Goal: Task Accomplishment & Management: Use online tool/utility

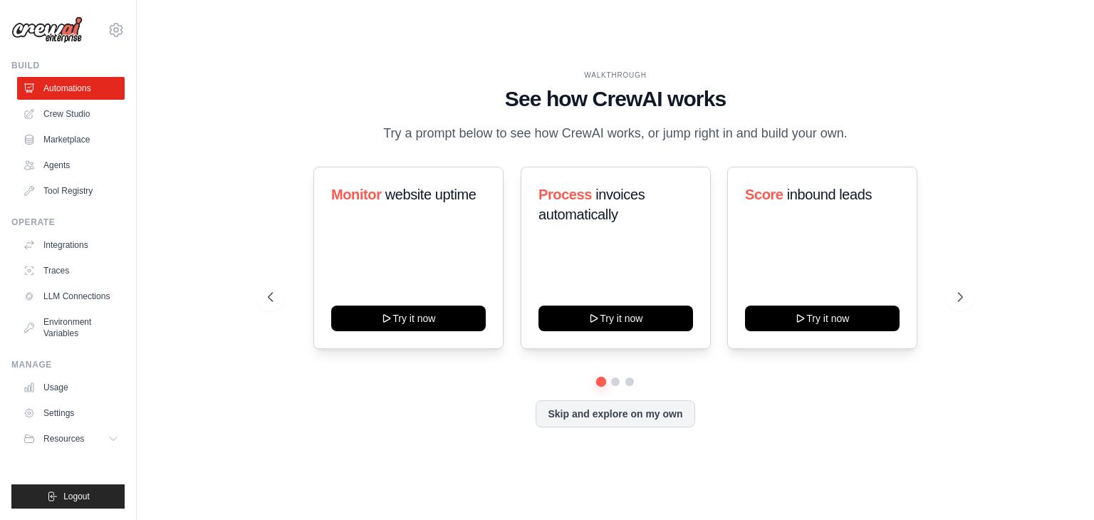
click at [977, 304] on div "WALKTHROUGH See how CrewAI works Try a prompt below to see how CrewAI works, or…" at bounding box center [615, 260] width 729 height 380
click at [958, 302] on icon at bounding box center [962, 297] width 14 height 14
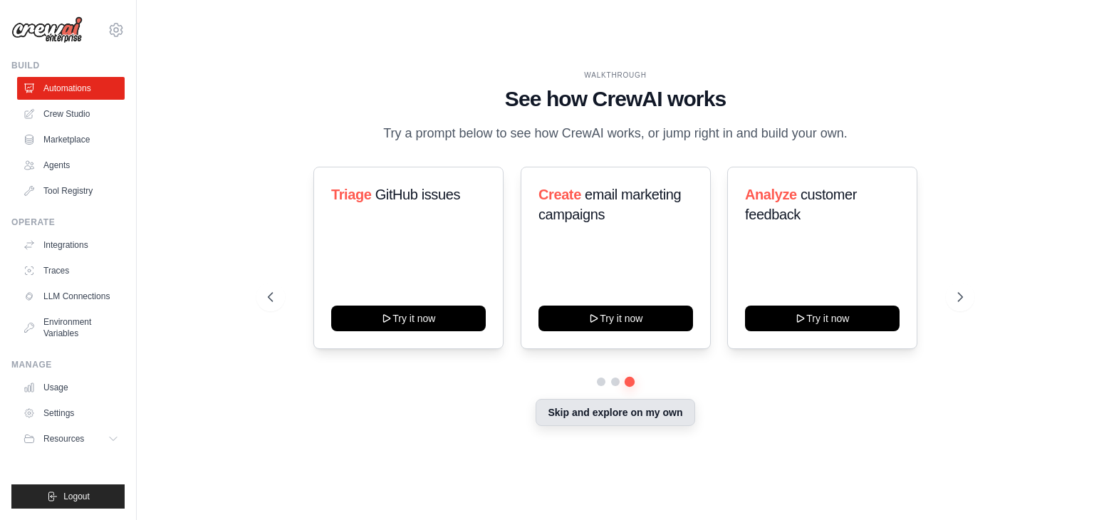
click at [593, 426] on button "Skip and explore on my own" at bounding box center [615, 412] width 159 height 27
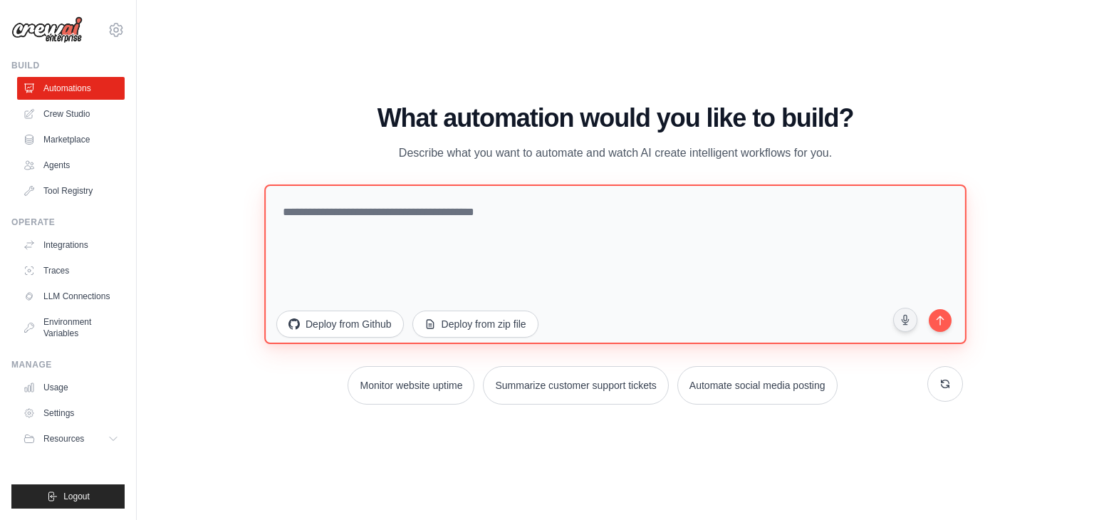
click at [417, 226] on textarea at bounding box center [615, 265] width 702 height 160
click at [325, 222] on textarea "To enrich screen reader interactions, please activate Accessibility in Grammarl…" at bounding box center [615, 265] width 702 height 160
paste textarea "**********"
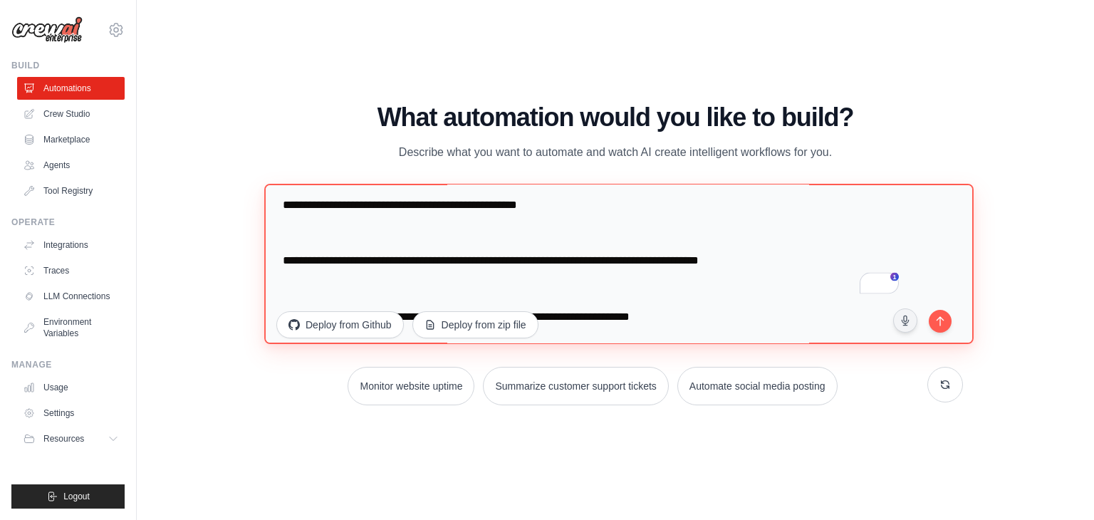
scroll to position [499, 0]
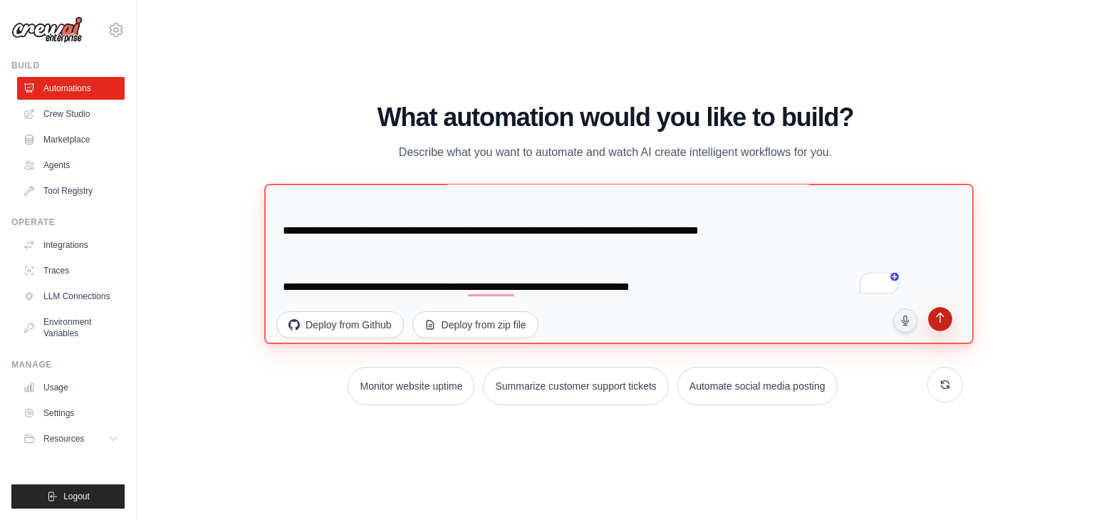
type textarea "**********"
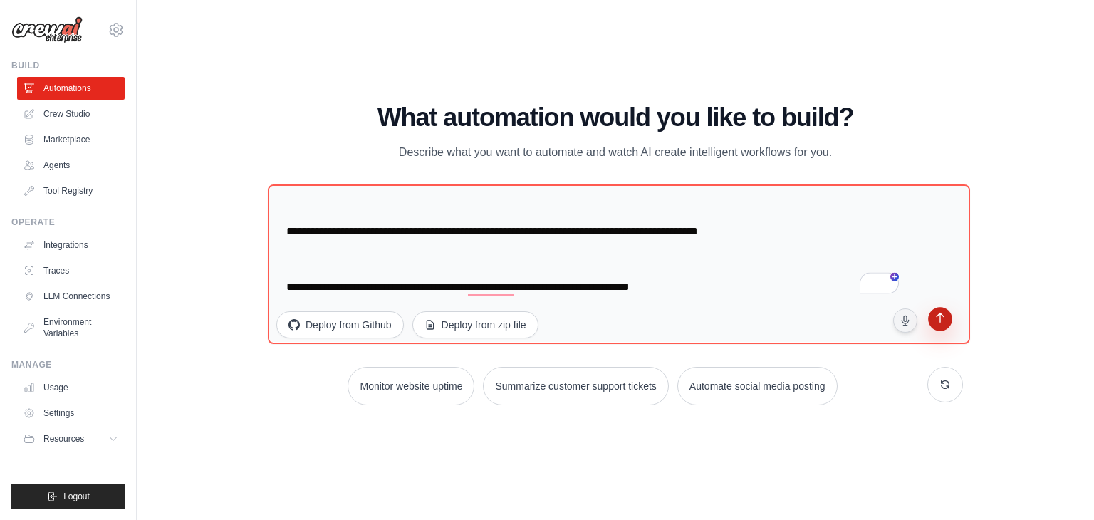
click at [943, 321] on icon "submit" at bounding box center [940, 320] width 14 height 14
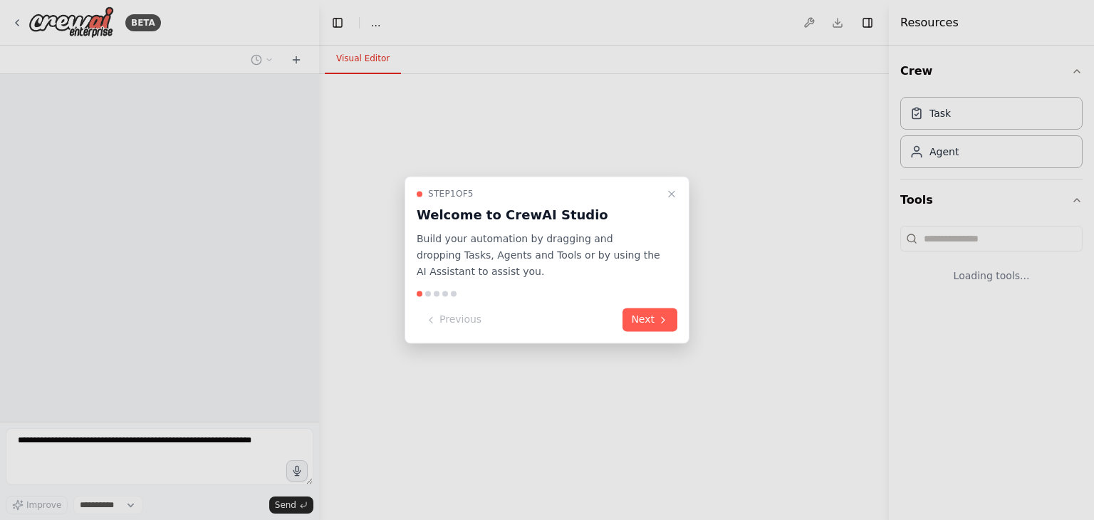
select select "****"
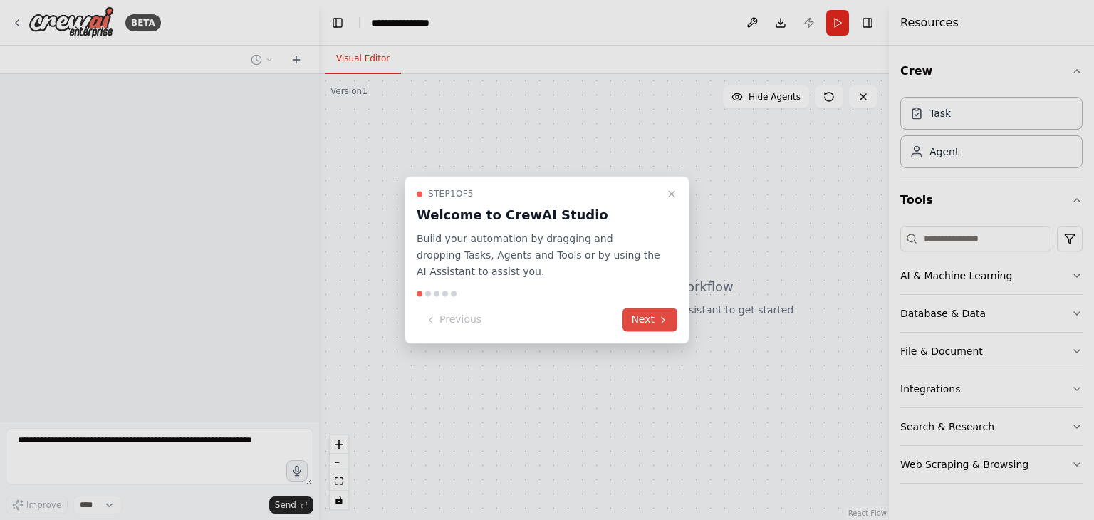
click at [667, 318] on icon at bounding box center [663, 319] width 11 height 11
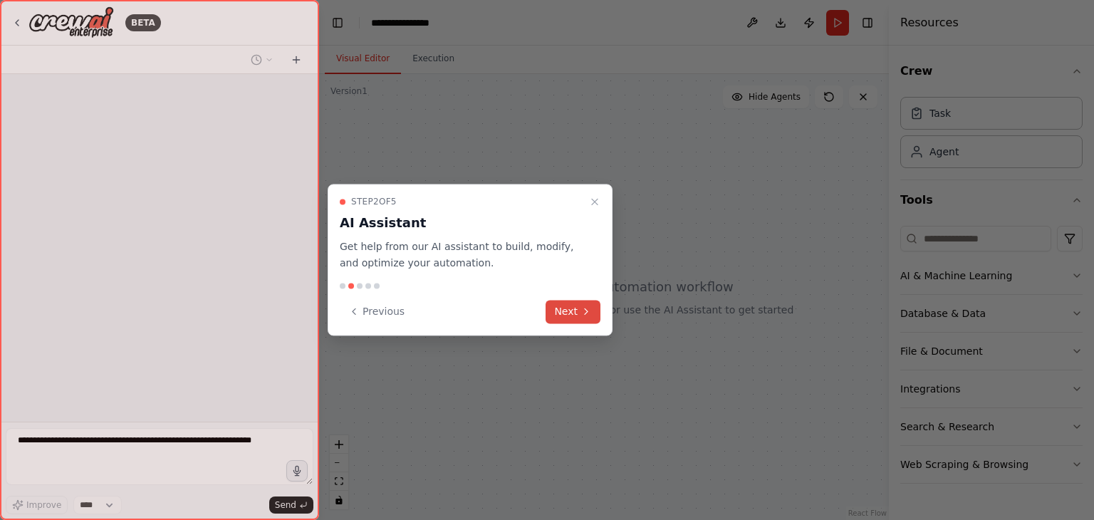
click at [574, 307] on button "Next" at bounding box center [573, 312] width 55 height 24
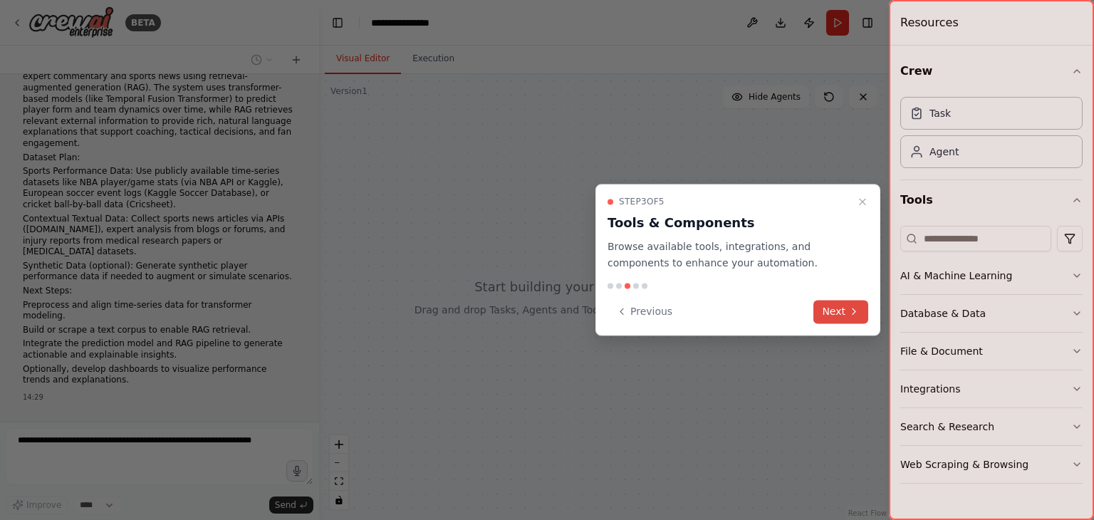
click at [841, 311] on button "Next" at bounding box center [841, 312] width 55 height 24
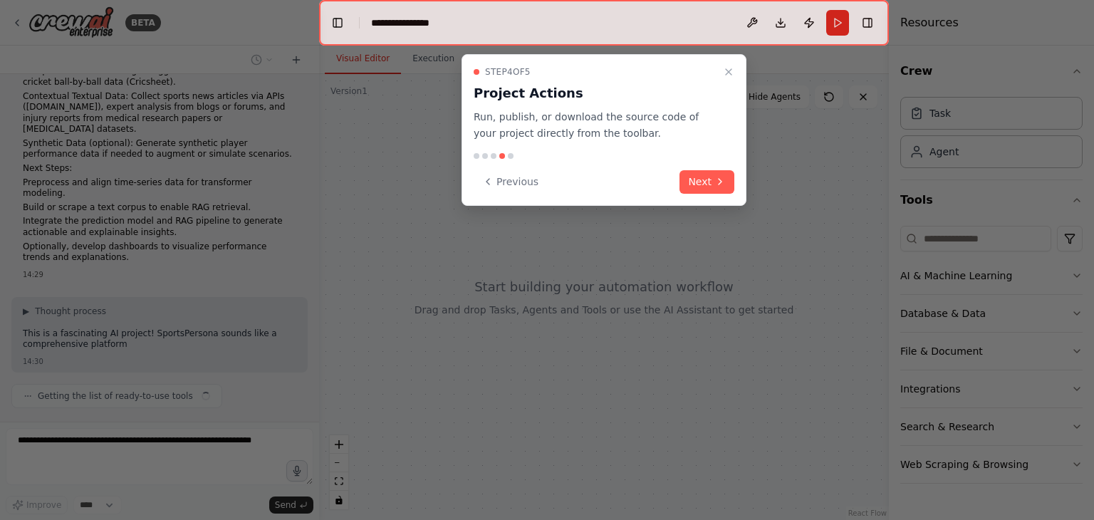
click at [705, 170] on button "Next" at bounding box center [707, 182] width 55 height 24
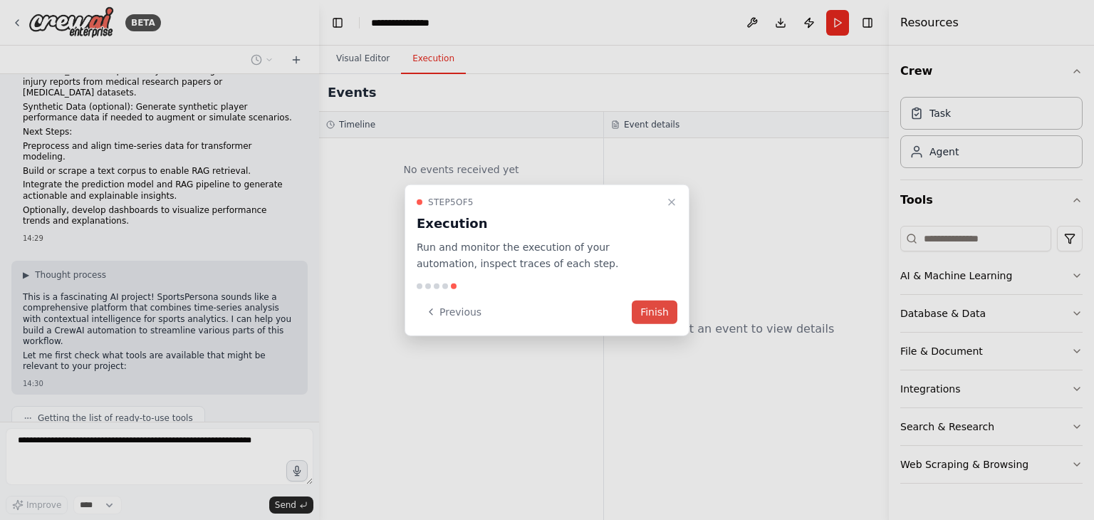
scroll to position [234, 0]
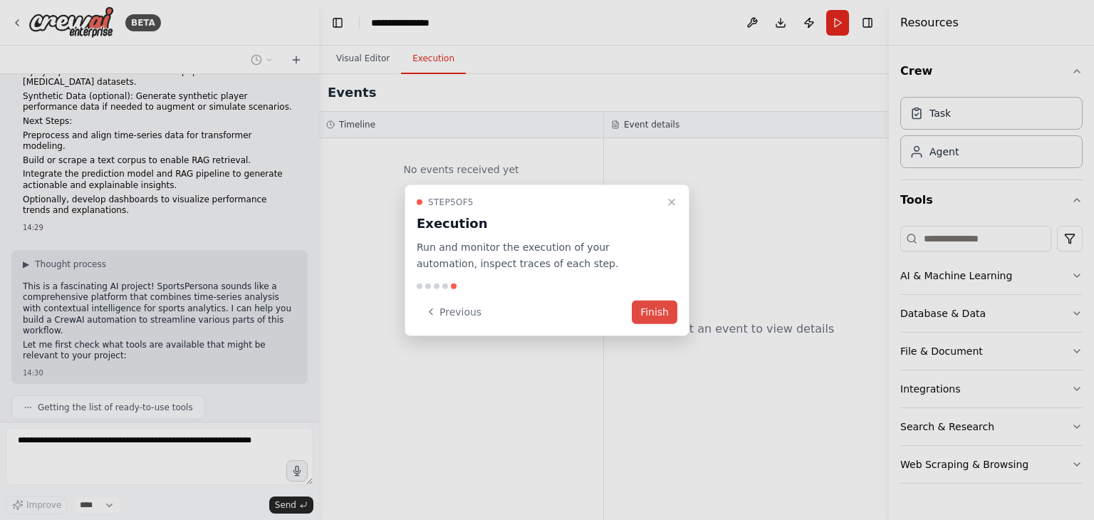
click at [652, 307] on button "Finish" at bounding box center [655, 312] width 46 height 24
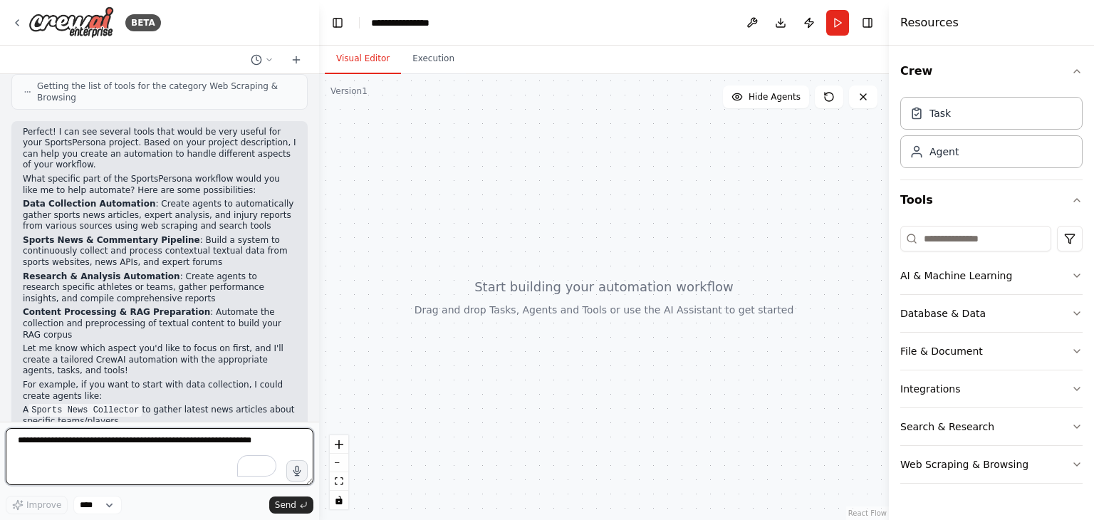
scroll to position [806, 0]
click at [109, 444] on textarea "To enrich screen reader interactions, please activate Accessibility in Grammarl…" at bounding box center [160, 456] width 308 height 57
type textarea "**********"
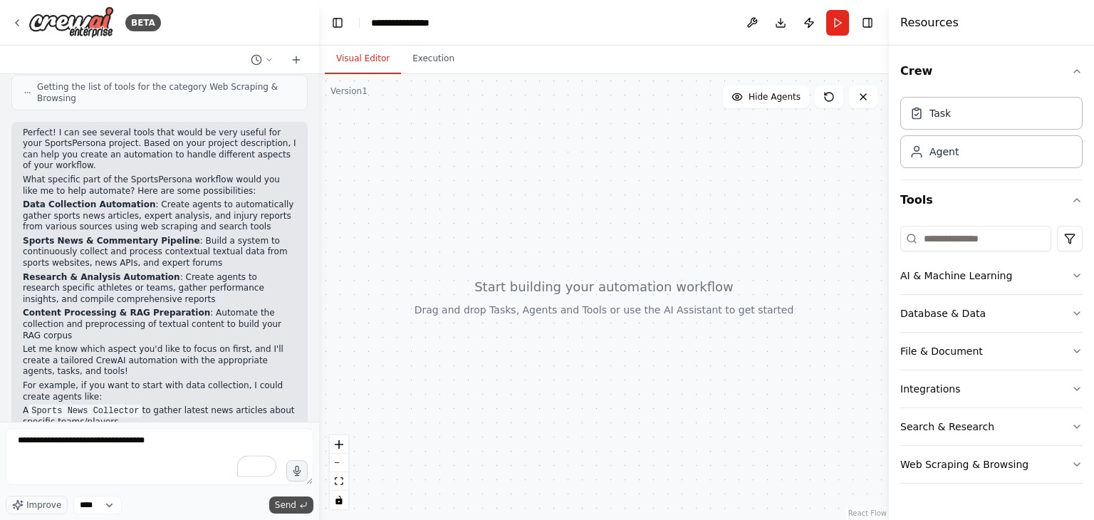
click at [291, 505] on span "Send" at bounding box center [285, 504] width 21 height 11
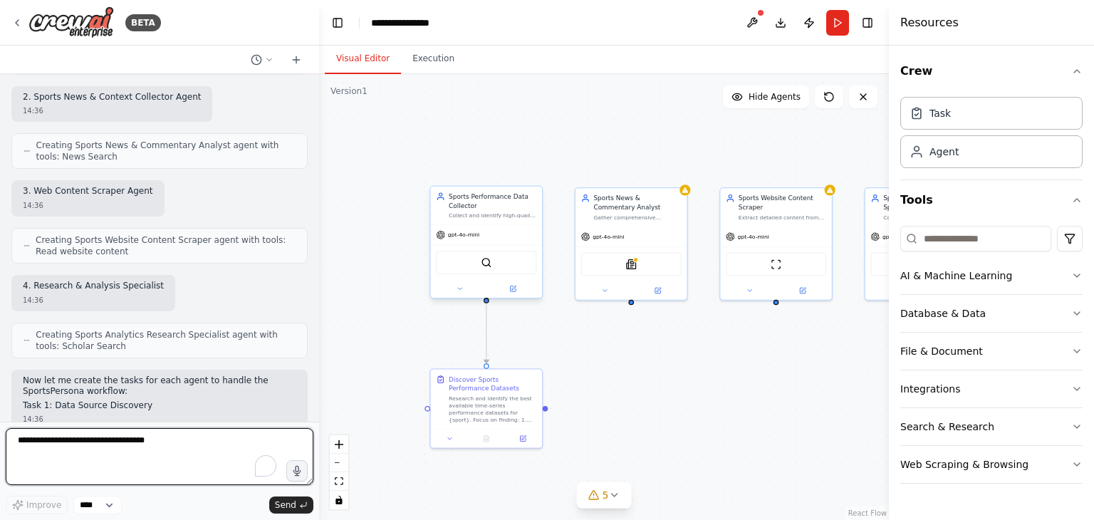
scroll to position [1785, 0]
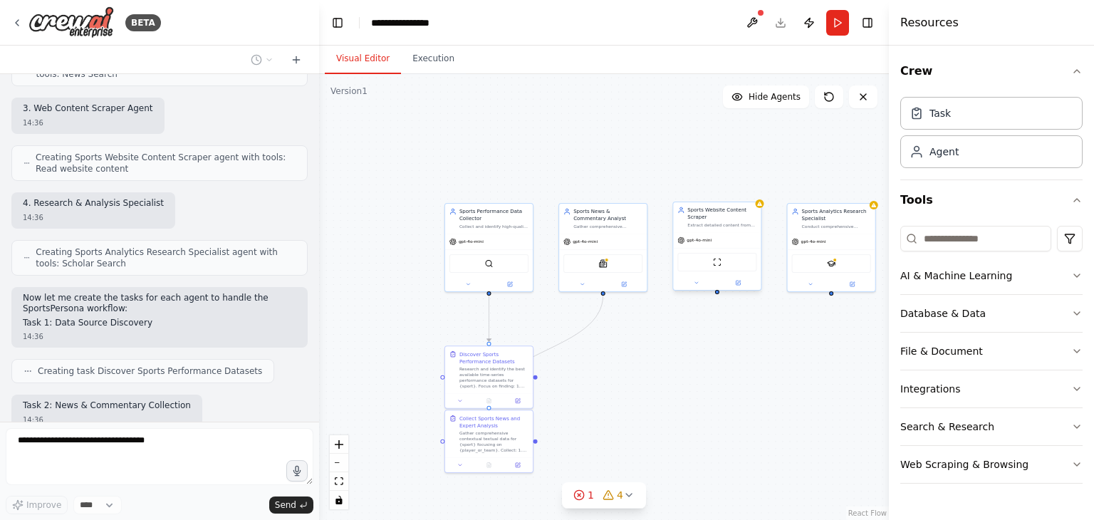
click at [739, 242] on div "gpt-4o-mini" at bounding box center [717, 240] width 88 height 16
click at [761, 209] on div "Sports Website Content Scraper Extract detailed content from sports websites, b…" at bounding box center [716, 246] width 89 height 89
click at [628, 499] on icon at bounding box center [628, 494] width 11 height 11
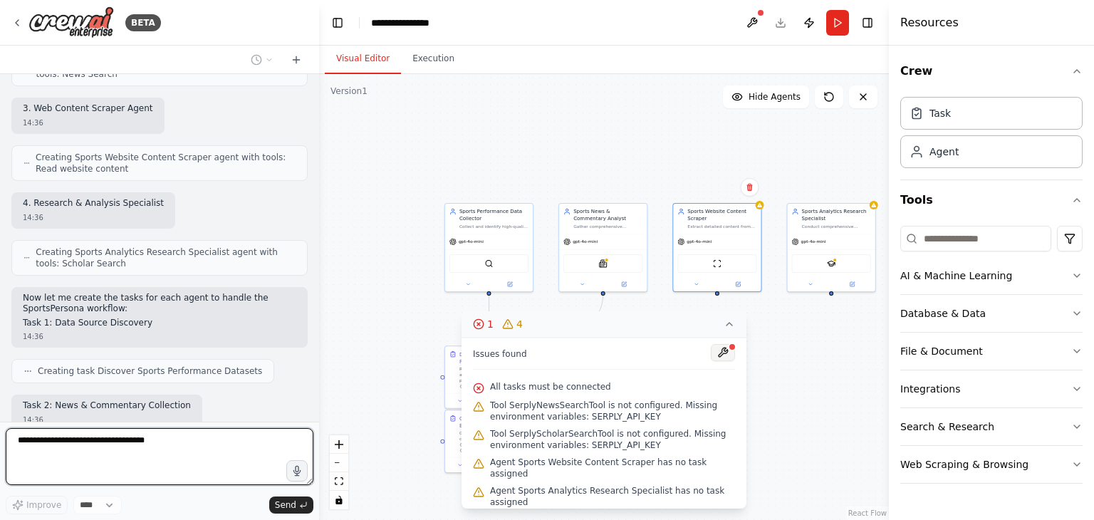
click at [727, 360] on button at bounding box center [723, 352] width 24 height 17
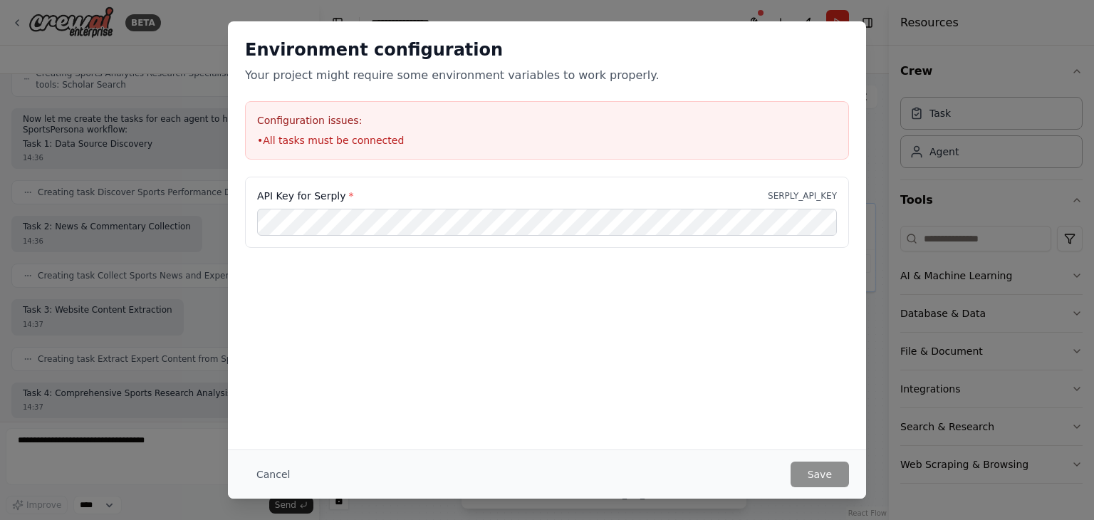
scroll to position [2037, 0]
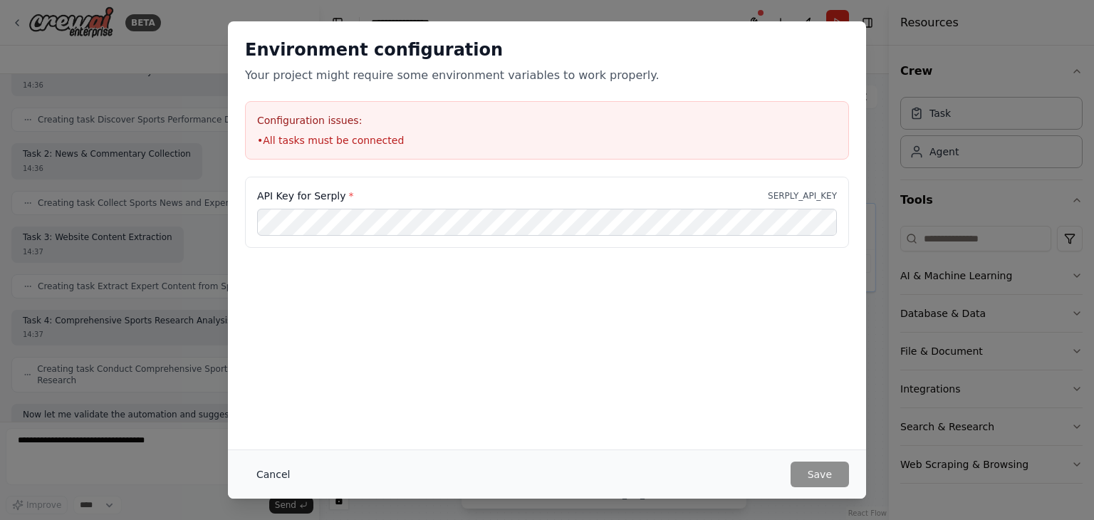
click at [279, 469] on button "Cancel" at bounding box center [273, 475] width 56 height 26
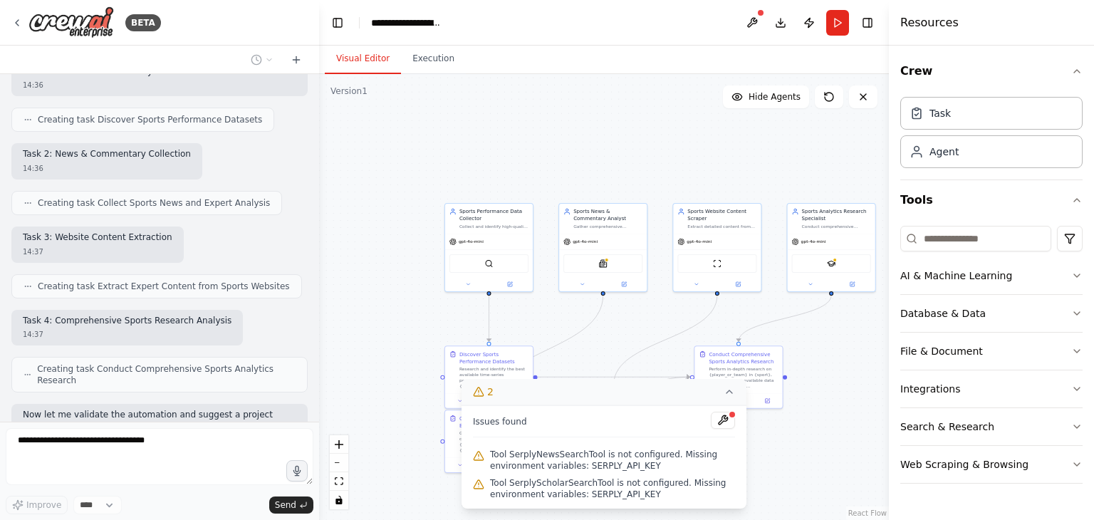
scroll to position [2072, 0]
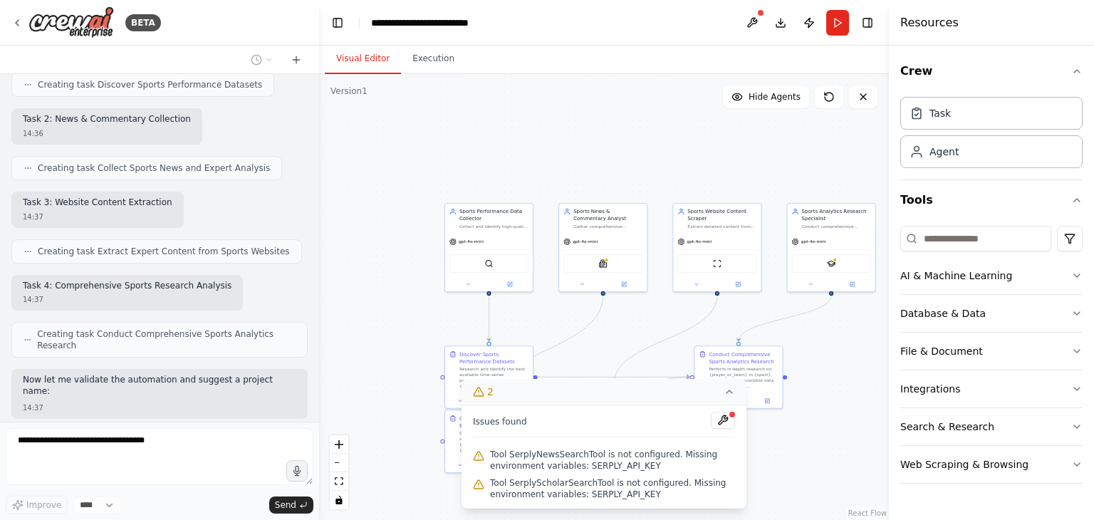
click at [601, 353] on div ".deletable-edge-delete-btn { width: 20px; height: 20px; border: 0px solid #ffff…" at bounding box center [604, 297] width 570 height 446
click at [735, 398] on button "2" at bounding box center [604, 392] width 285 height 26
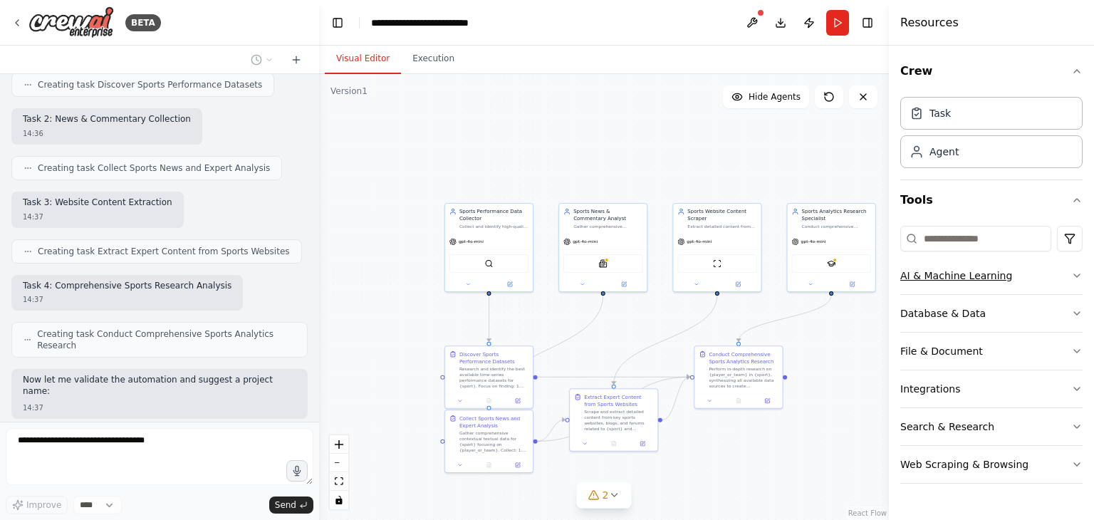
click at [1074, 275] on icon "button" at bounding box center [1076, 275] width 11 height 11
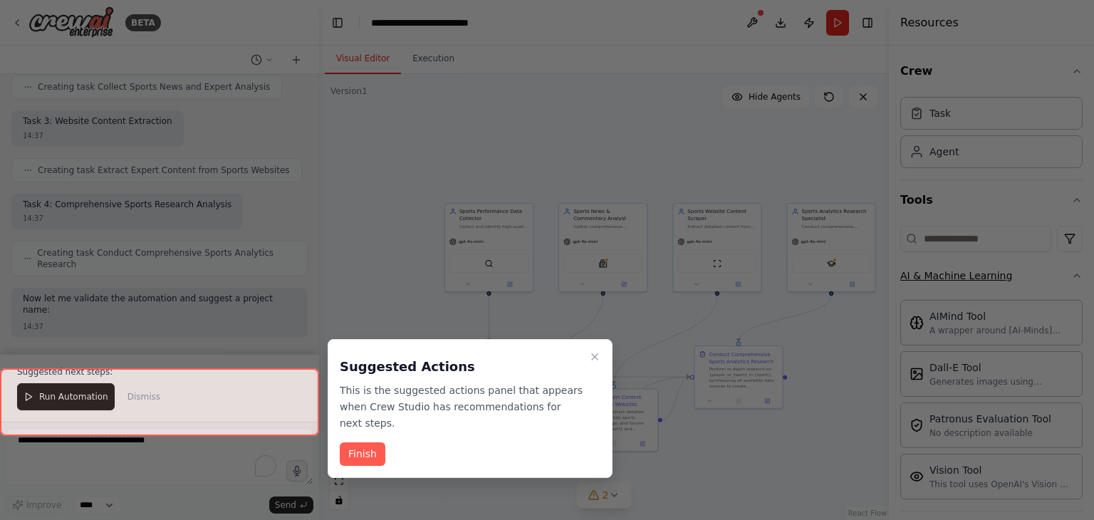
click at [1064, 275] on div at bounding box center [547, 260] width 1094 height 520
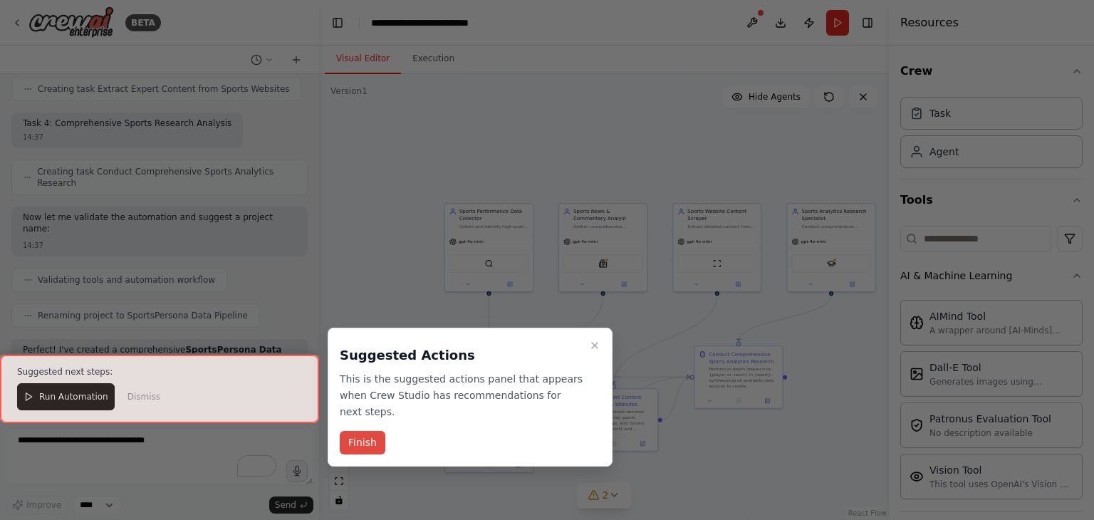
click at [367, 431] on button "Finish" at bounding box center [363, 443] width 46 height 24
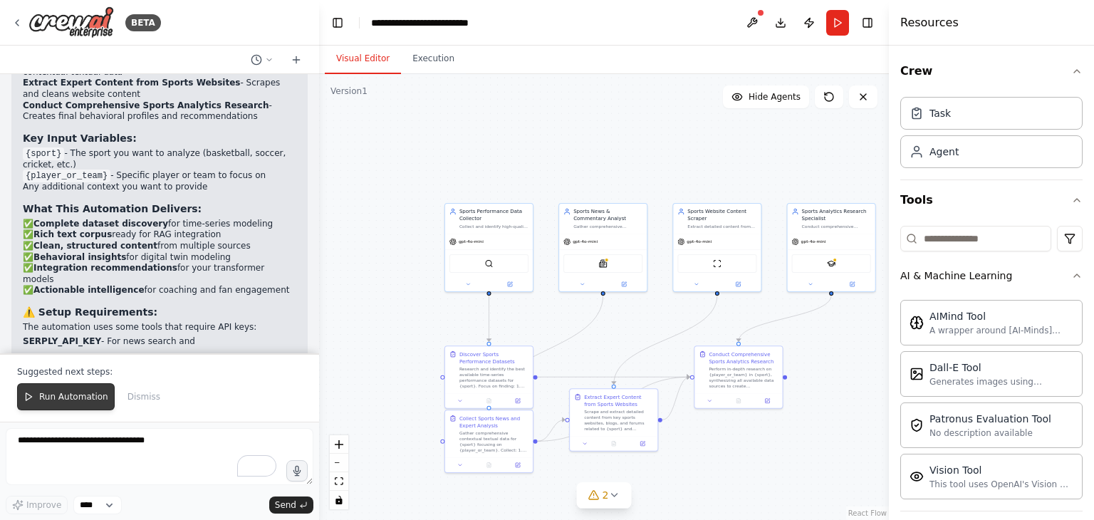
click at [70, 398] on span "Run Automation" at bounding box center [73, 396] width 69 height 11
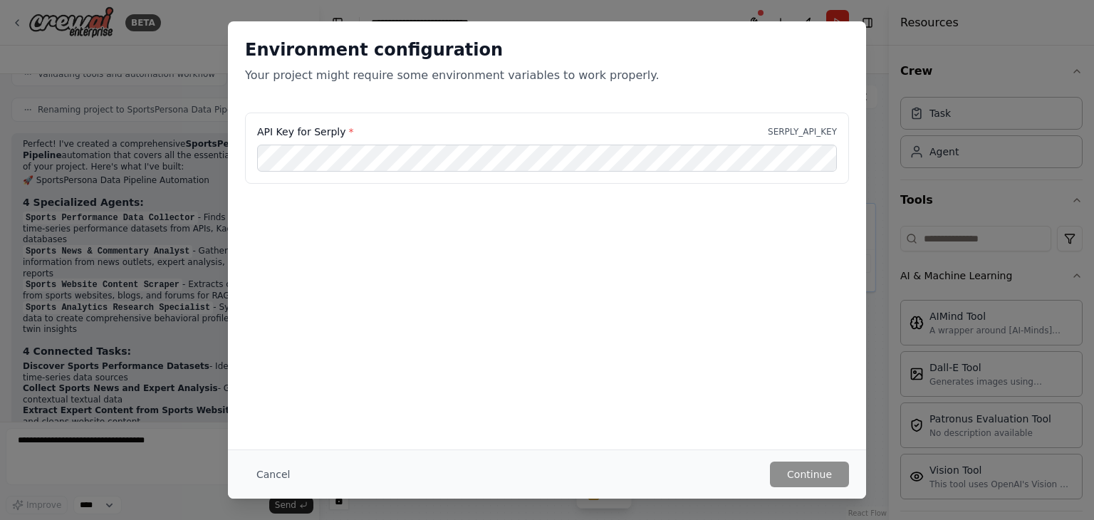
scroll to position [2428, 0]
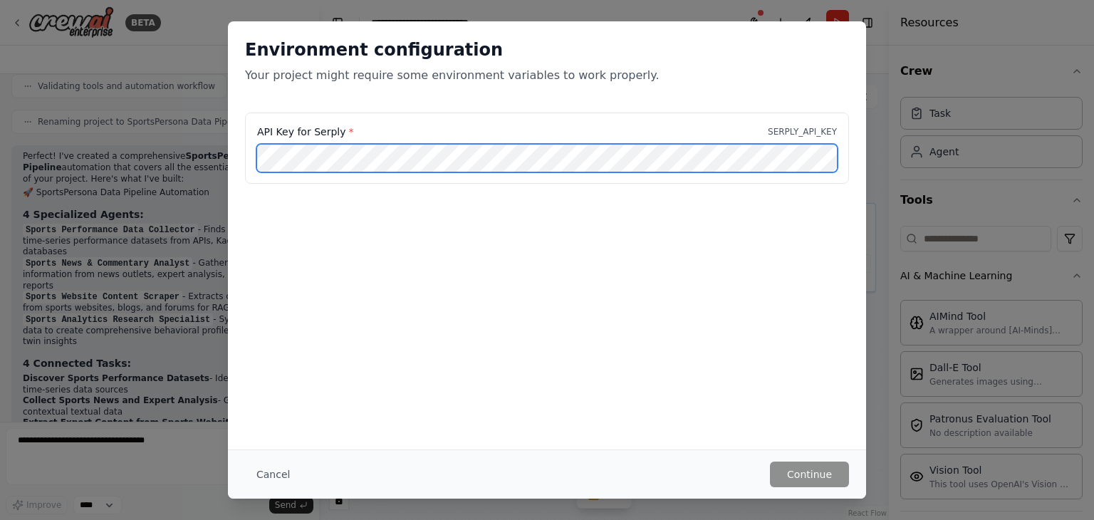
click at [791, 128] on div "API Key for Serply * SERPLY_API_KEY" at bounding box center [547, 148] width 604 height 71
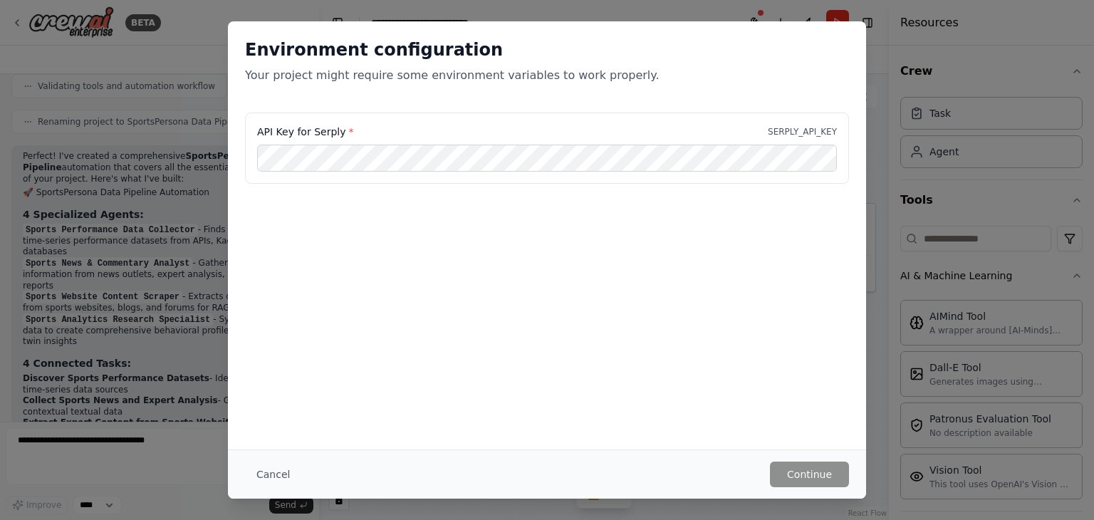
click at [791, 128] on p "SERPLY_API_KEY" at bounding box center [802, 131] width 69 height 11
copy p "SERPLY_API_KEY"
click at [286, 475] on button "Cancel" at bounding box center [273, 475] width 56 height 26
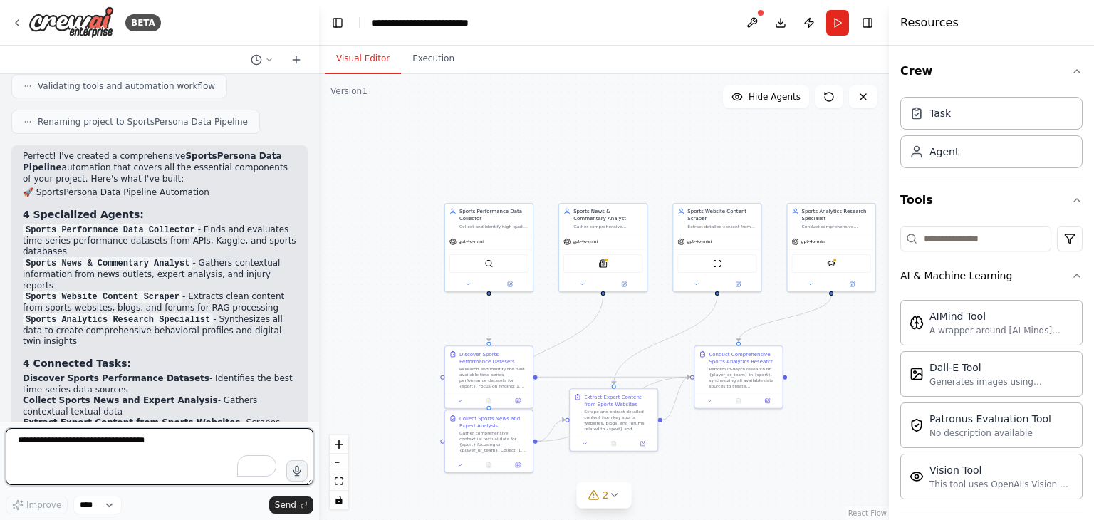
click at [162, 450] on textarea "**********" at bounding box center [160, 456] width 308 height 57
paste textarea "**********"
type textarea "**********"
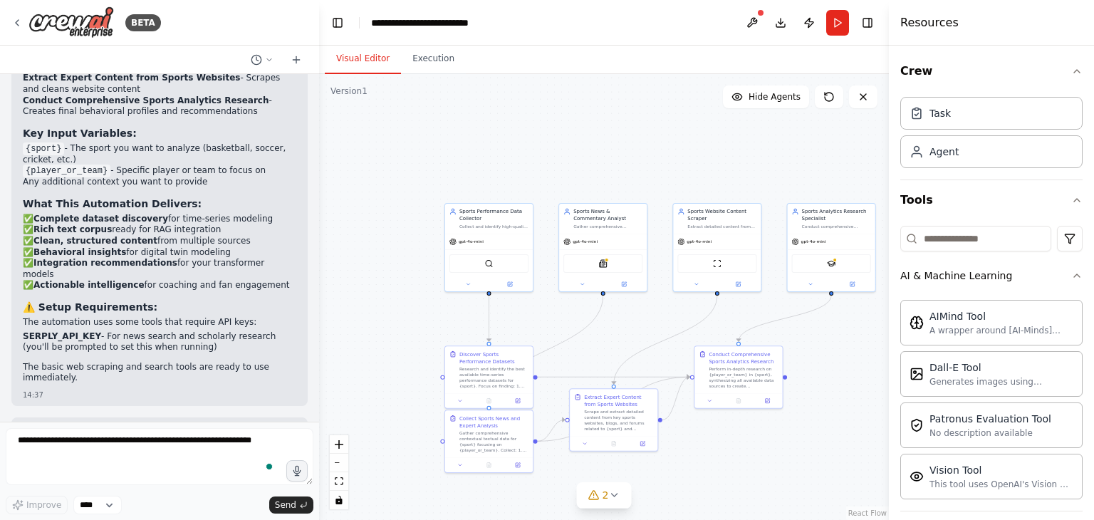
scroll to position [2824, 0]
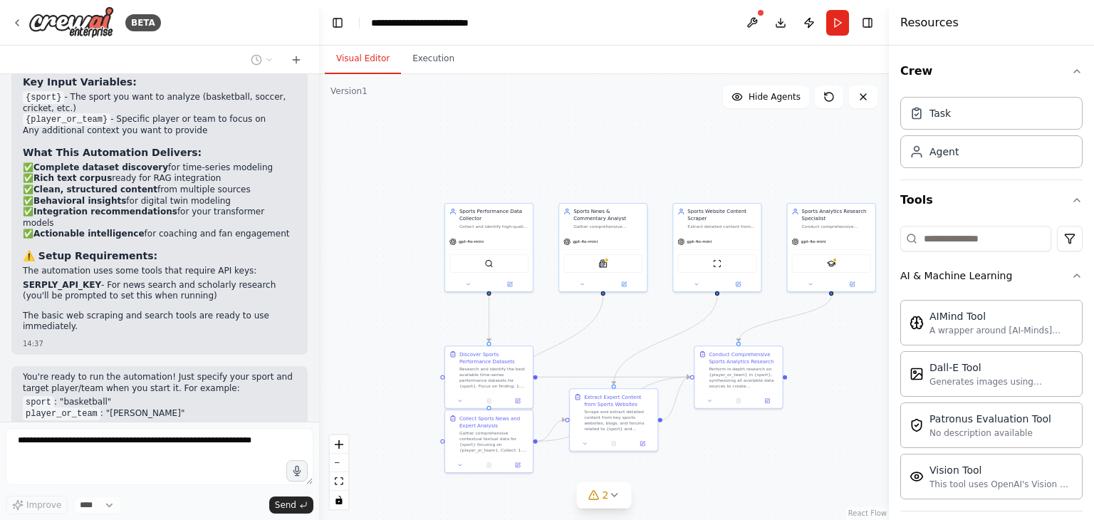
click at [165, 372] on p "You're ready to run the automation! Just specify your sport and target player/t…" at bounding box center [160, 383] width 274 height 22
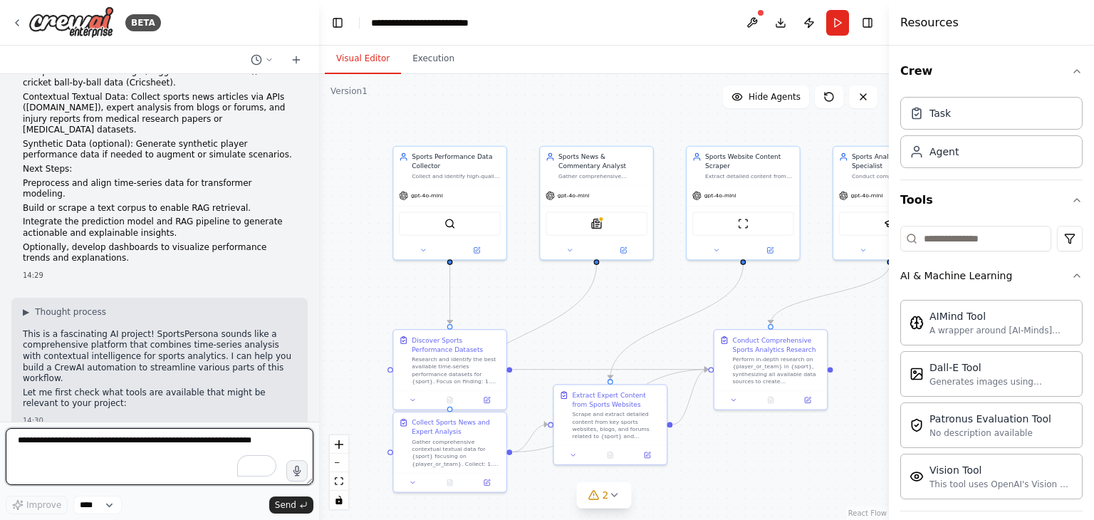
scroll to position [0, 0]
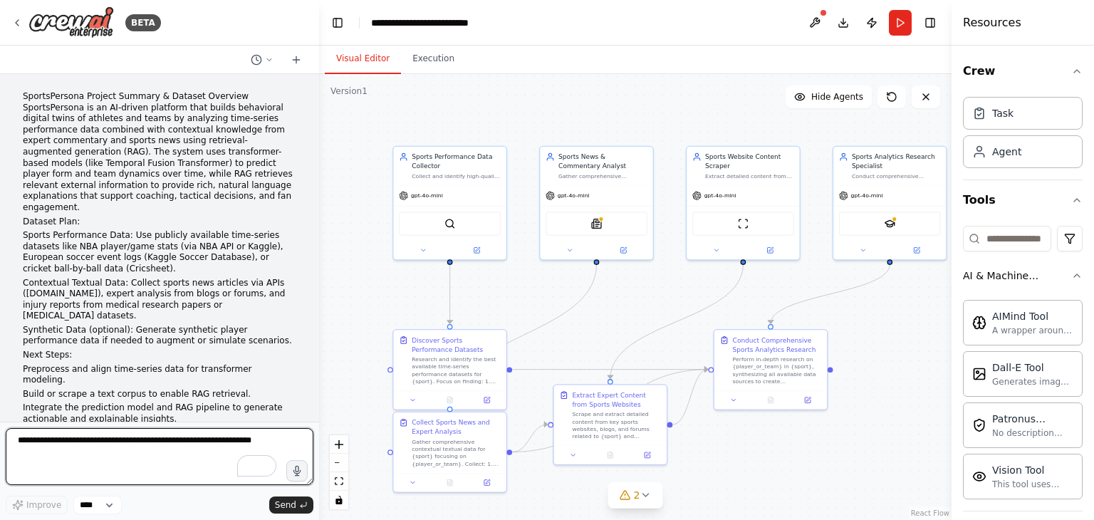
drag, startPoint x: 892, startPoint y: 120, endPoint x: 1026, endPoint y: 132, distance: 134.4
click at [1026, 132] on div "Resources Crew Task Agent Tools AI & Machine Learning AIMind Tool A wrapper aro…" at bounding box center [1023, 260] width 142 height 520
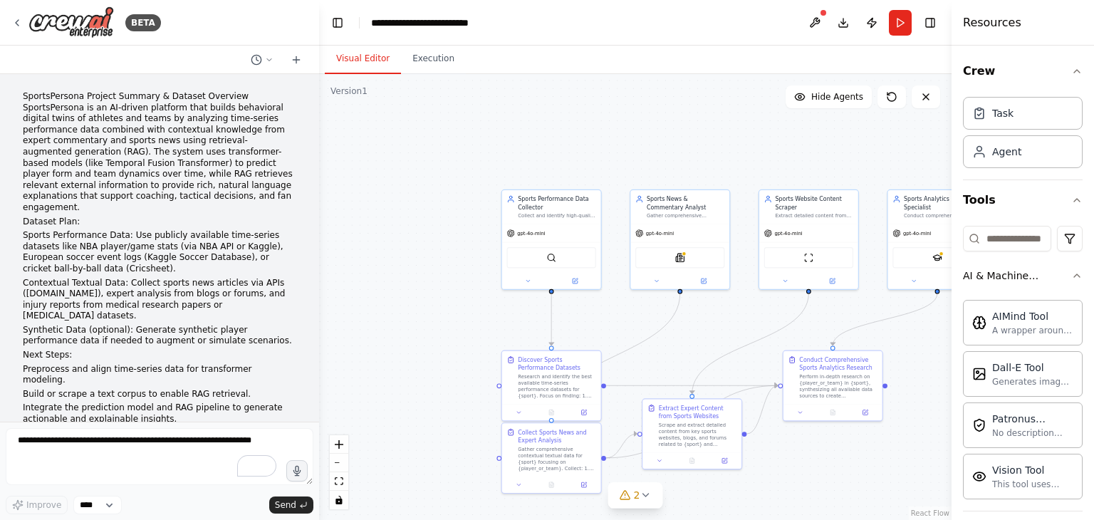
click at [909, 464] on div ".deletable-edge-delete-btn { width: 20px; height: 20px; border: 0px solid #ffff…" at bounding box center [635, 297] width 633 height 446
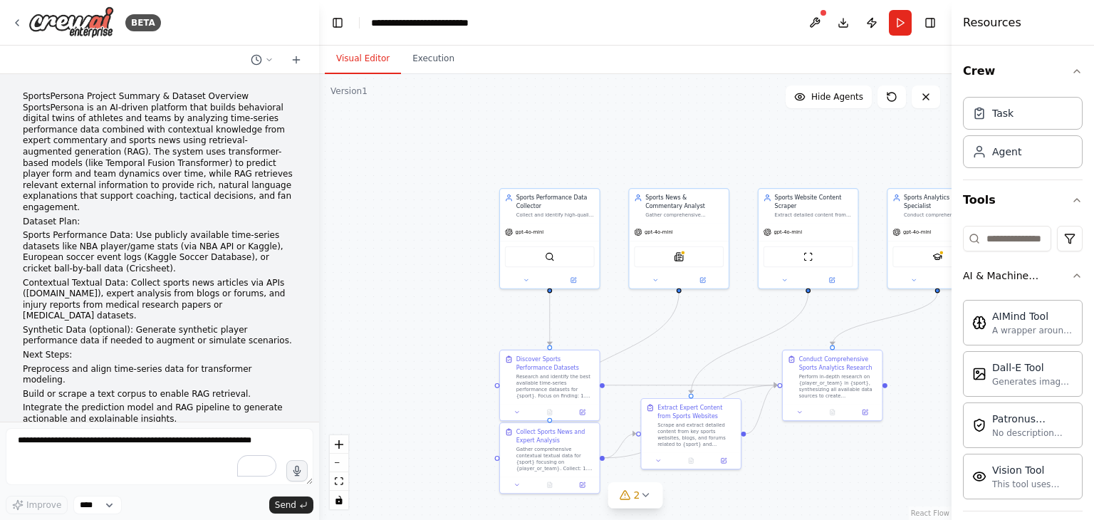
click at [909, 464] on div ".deletable-edge-delete-btn { width: 20px; height: 20px; border: 0px solid #ffff…" at bounding box center [635, 297] width 633 height 446
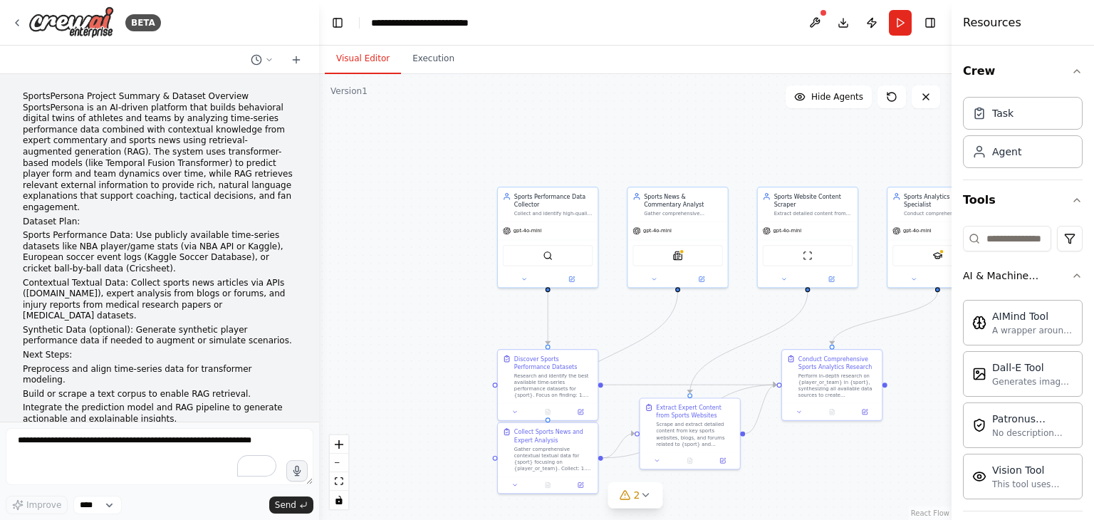
click at [909, 464] on div ".deletable-edge-delete-btn { width: 20px; height: 20px; border: 0px solid #ffff…" at bounding box center [635, 297] width 633 height 446
click at [342, 480] on icon "fit view" at bounding box center [339, 481] width 9 height 8
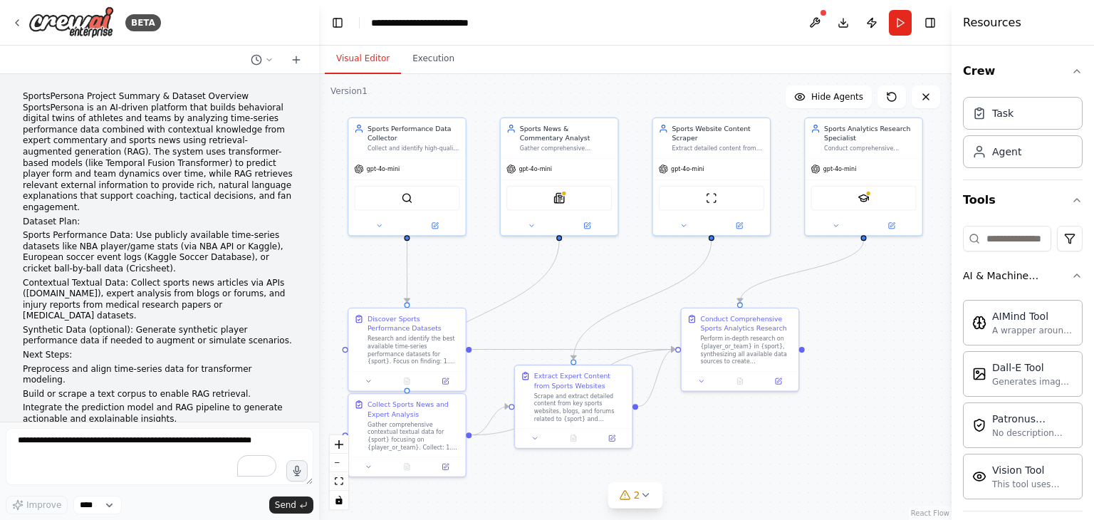
click at [748, 463] on div ".deletable-edge-delete-btn { width: 20px; height: 20px; border: 0px solid #ffff…" at bounding box center [635, 297] width 633 height 446
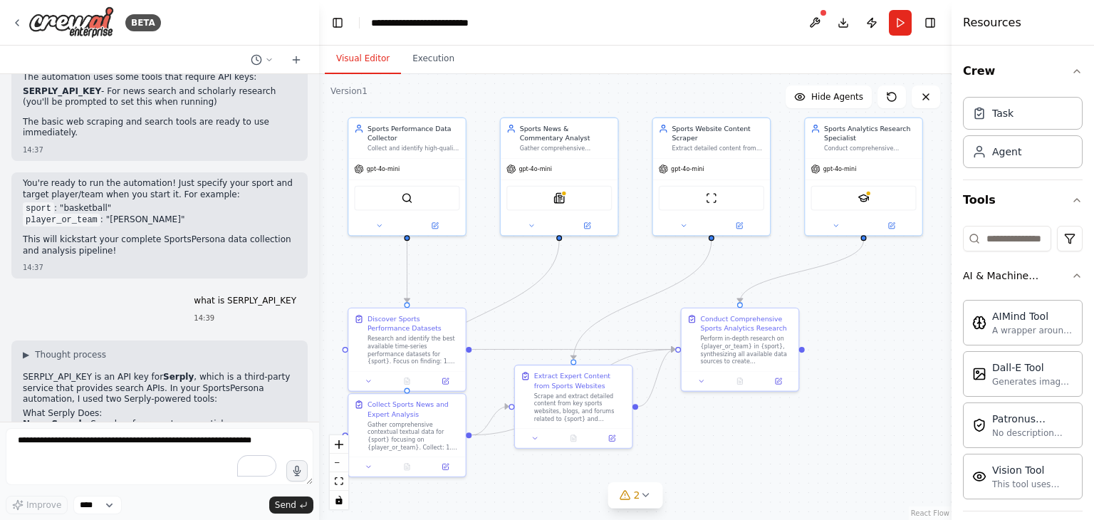
scroll to position [3226, 0]
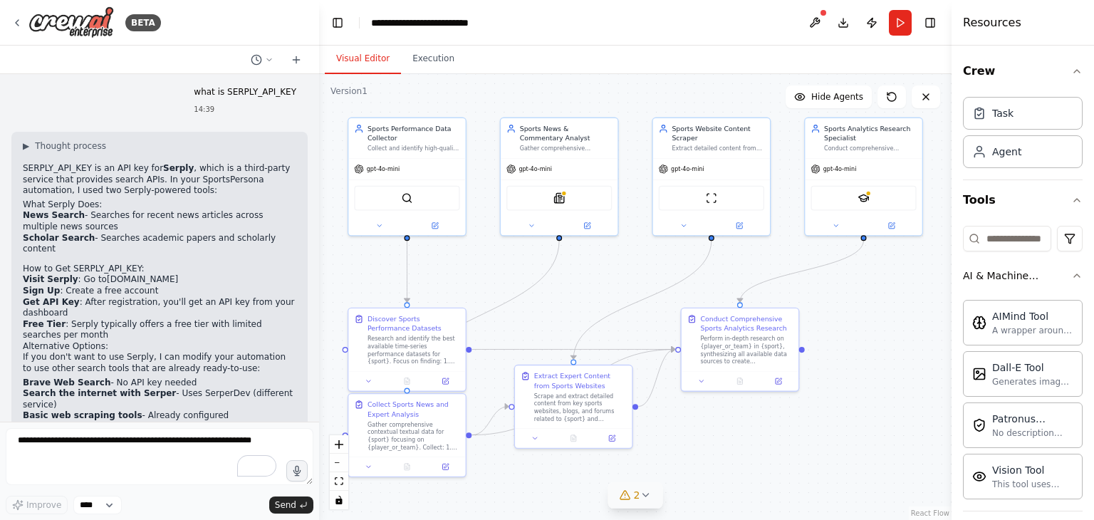
click at [628, 494] on icon at bounding box center [624, 495] width 9 height 9
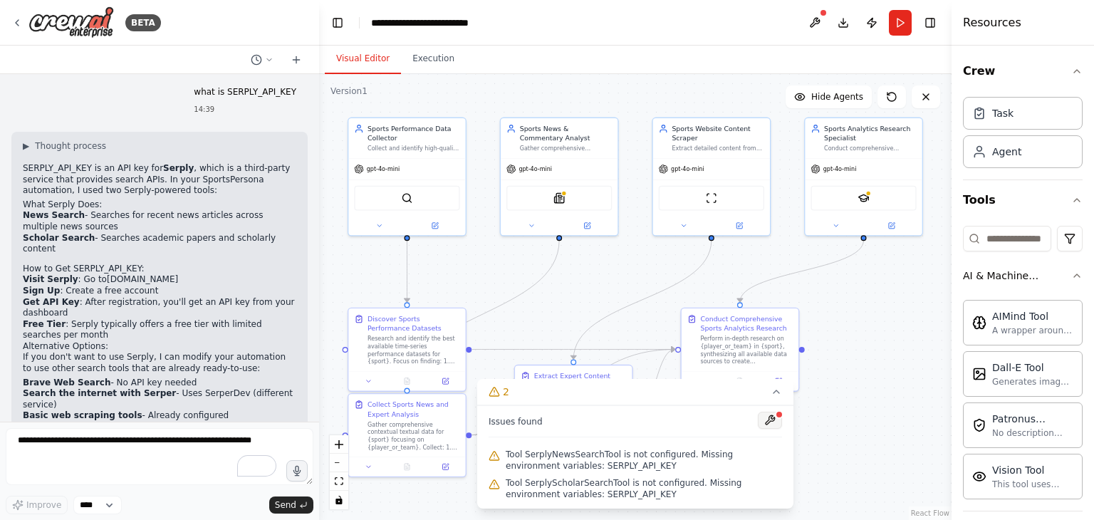
click at [776, 420] on button at bounding box center [770, 420] width 24 height 17
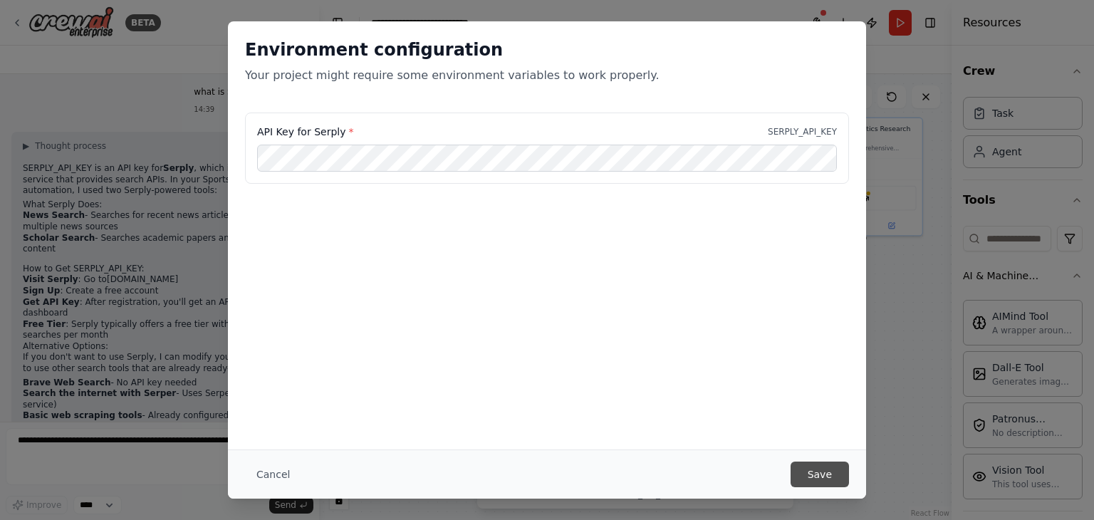
click at [819, 473] on button "Save" at bounding box center [820, 475] width 58 height 26
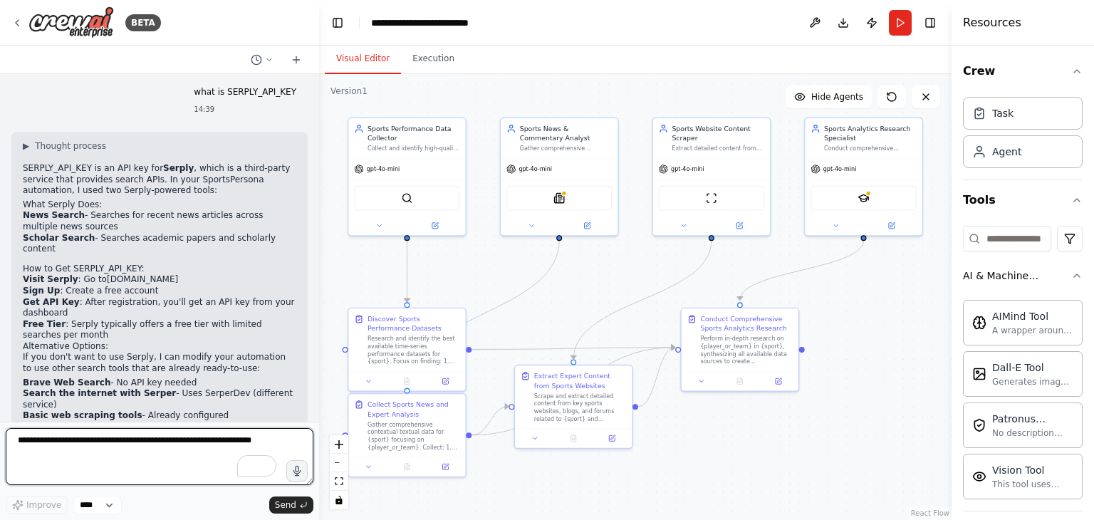
click at [160, 435] on textarea "To enrich screen reader interactions, please activate Accessibility in Grammarl…" at bounding box center [160, 456] width 308 height 57
type textarea "**********"
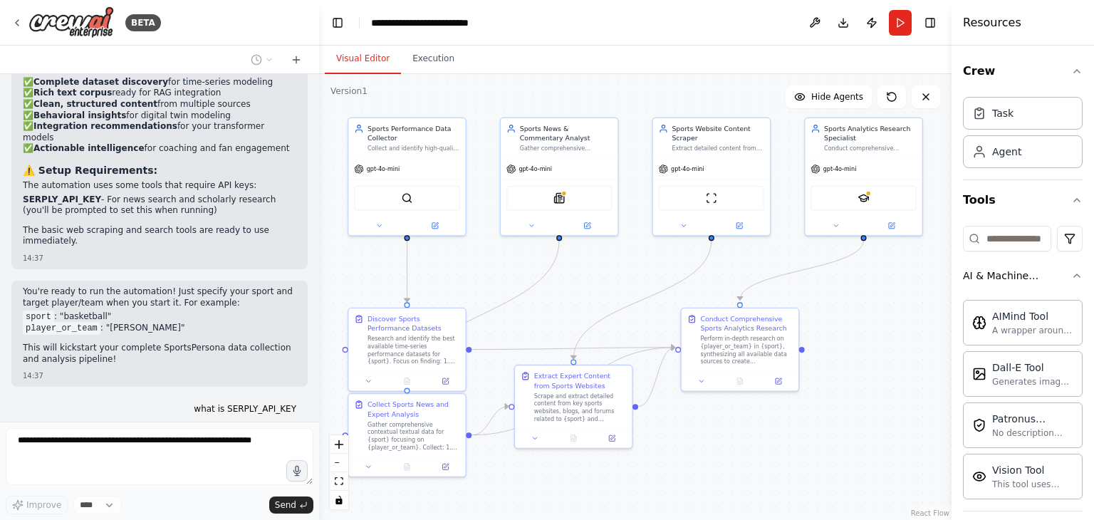
scroll to position [3314, 0]
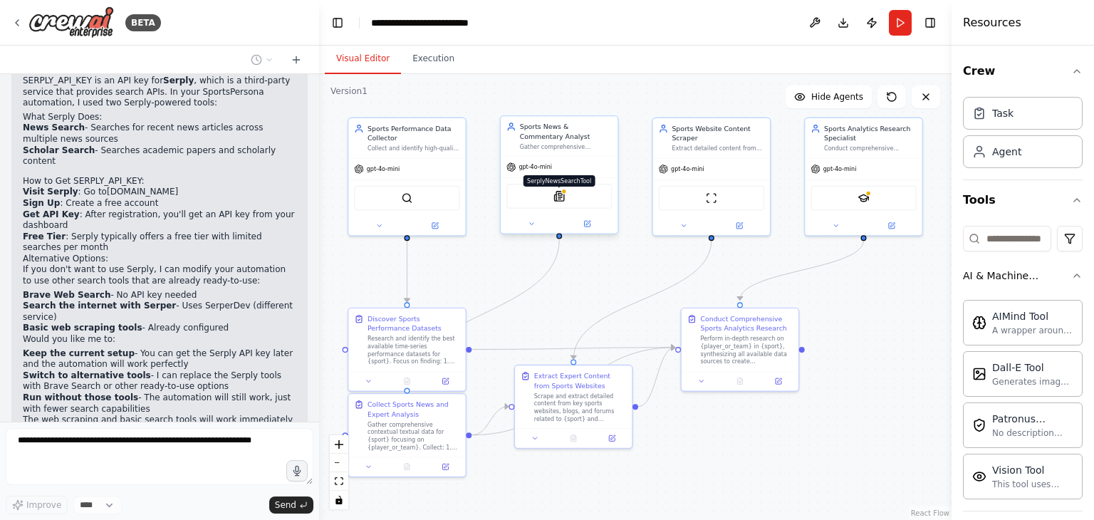
click at [564, 197] on img at bounding box center [559, 195] width 11 height 11
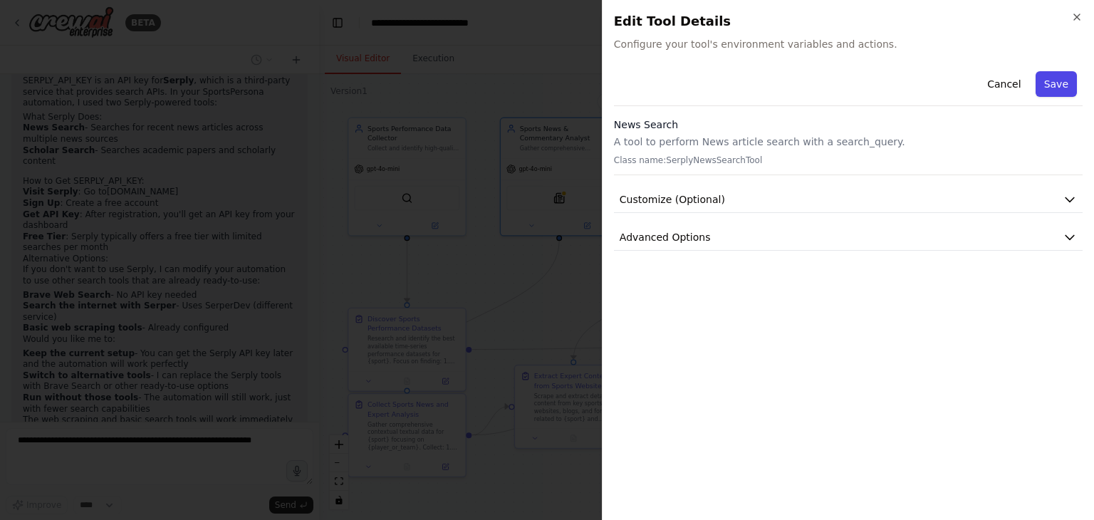
click at [1062, 80] on button "Save" at bounding box center [1056, 84] width 41 height 26
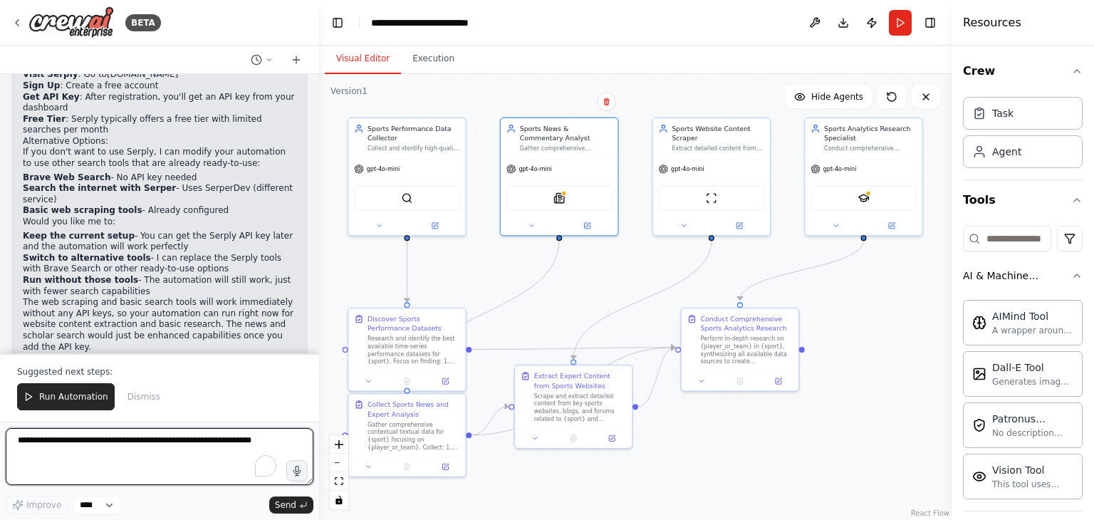
scroll to position [3443, 0]
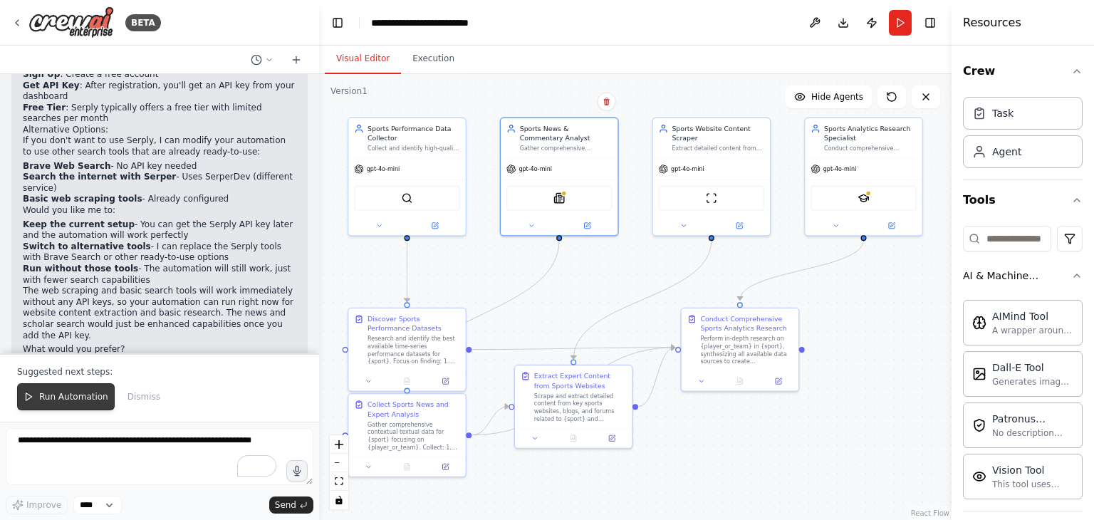
click at [56, 398] on span "Run Automation" at bounding box center [73, 396] width 69 height 11
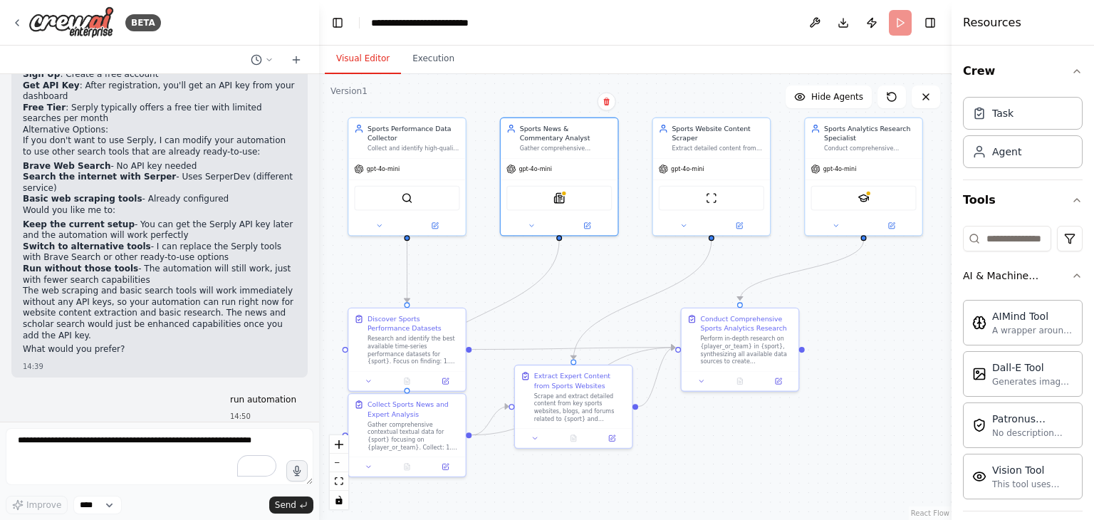
scroll to position [3375, 0]
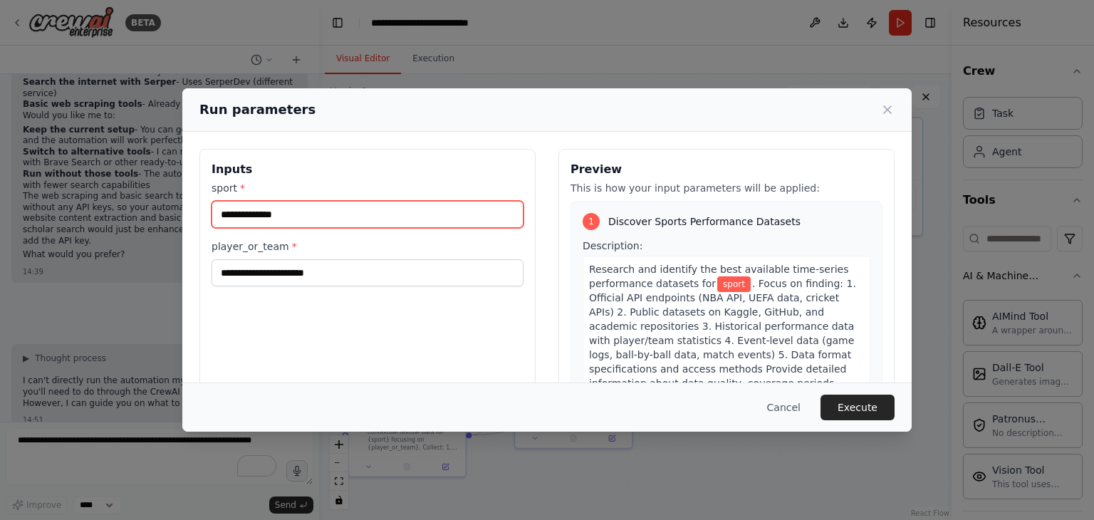
click at [291, 214] on input "sport *" at bounding box center [368, 214] width 312 height 27
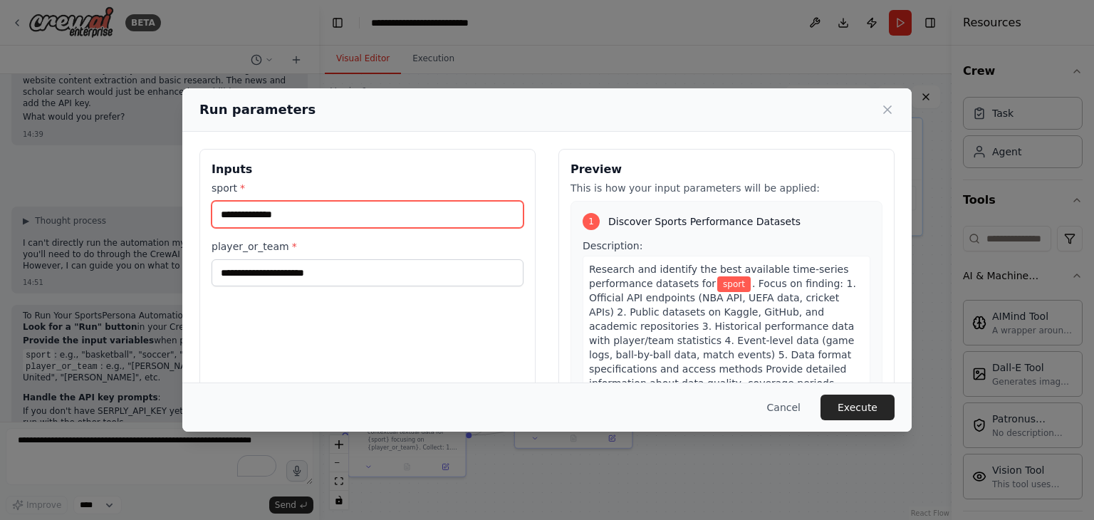
scroll to position [3687, 0]
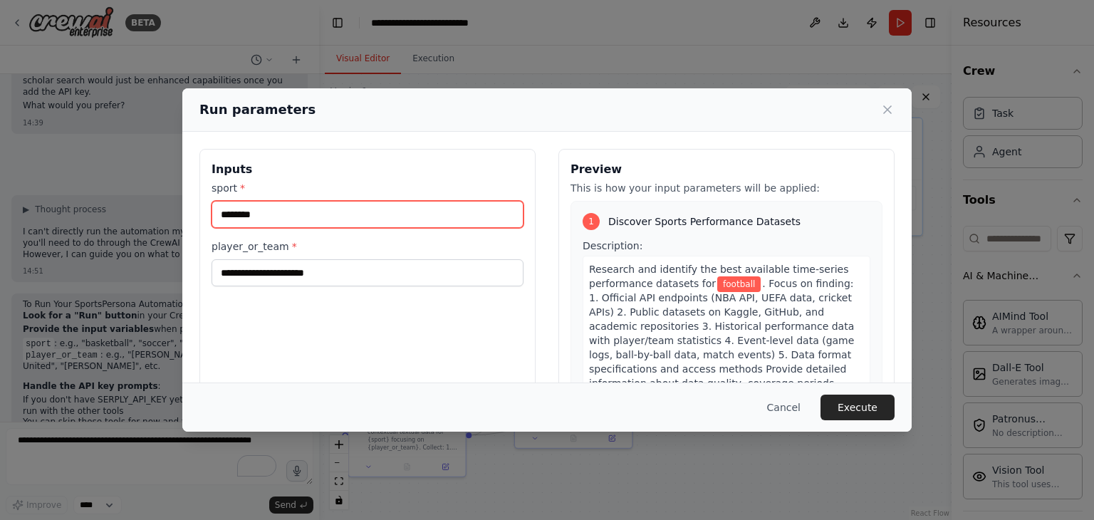
type input "********"
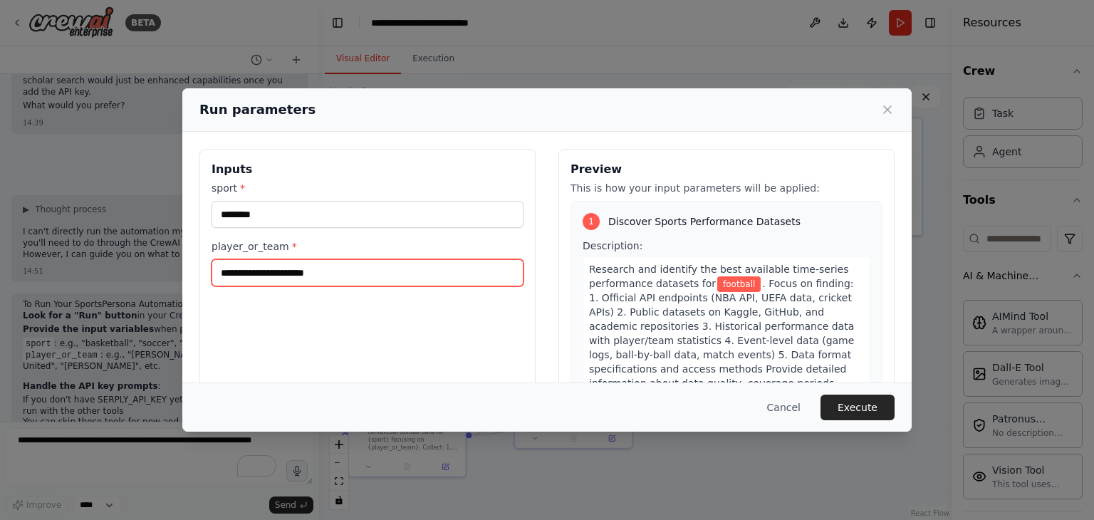
click at [291, 269] on input "player_or_team *" at bounding box center [368, 272] width 312 height 27
type input "**********"
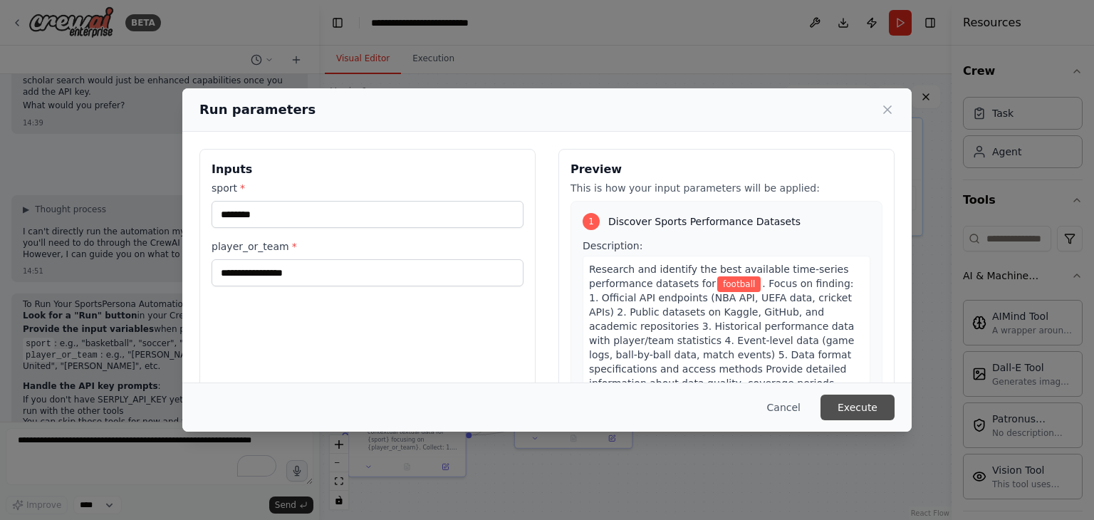
click at [848, 405] on button "Execute" at bounding box center [858, 408] width 74 height 26
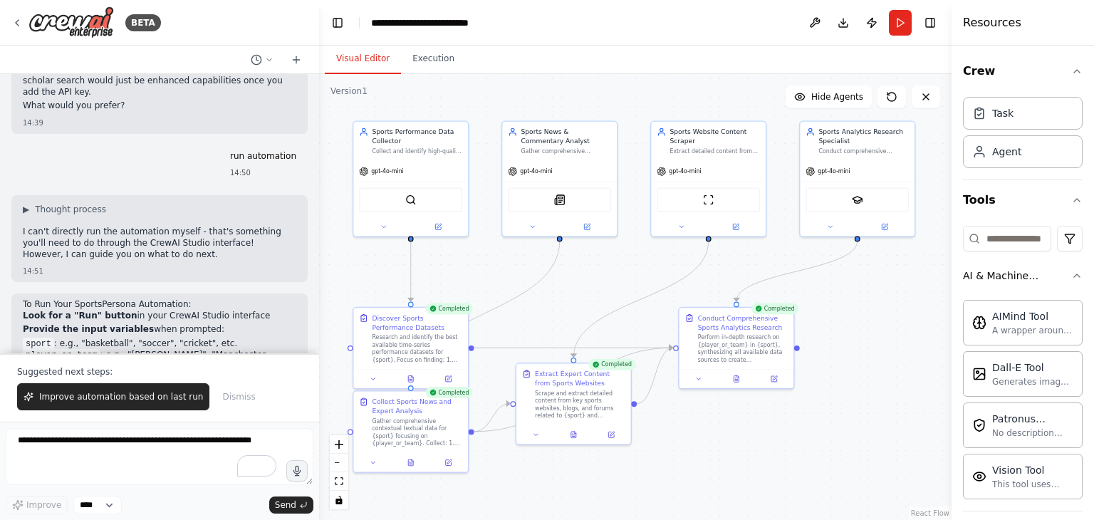
scroll to position [3754, 0]
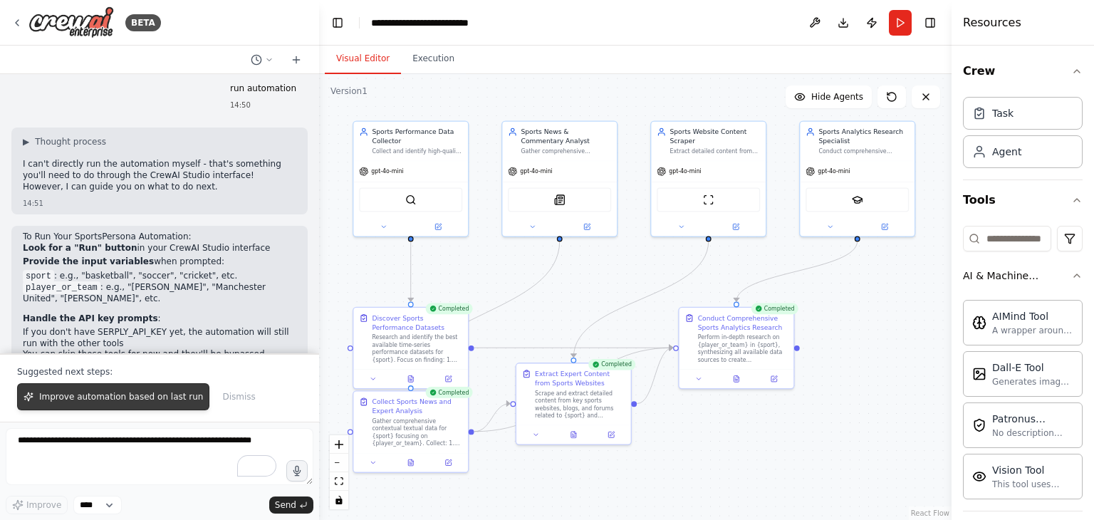
click at [128, 399] on span "Improve automation based on last run" at bounding box center [121, 396] width 164 height 11
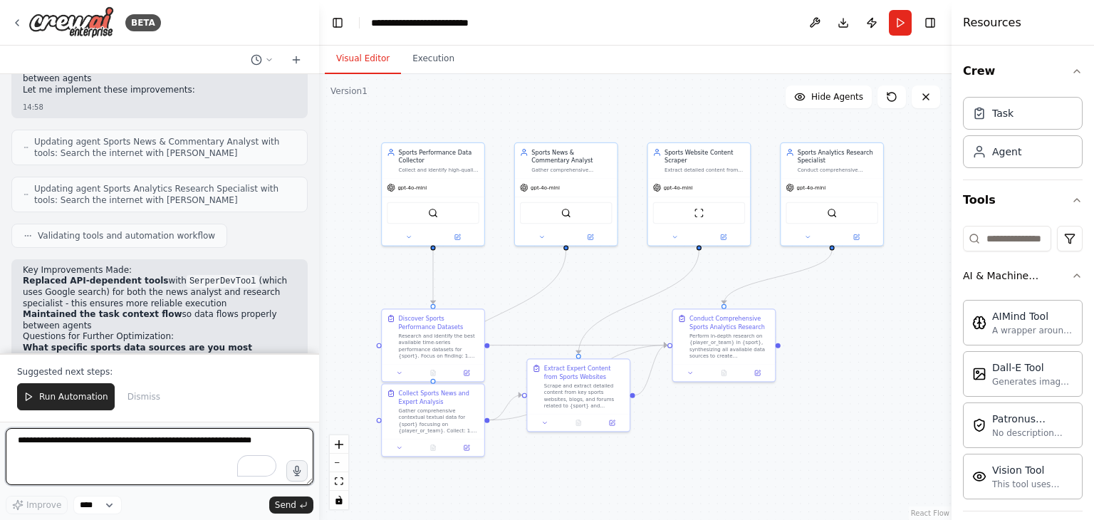
scroll to position [4643, 0]
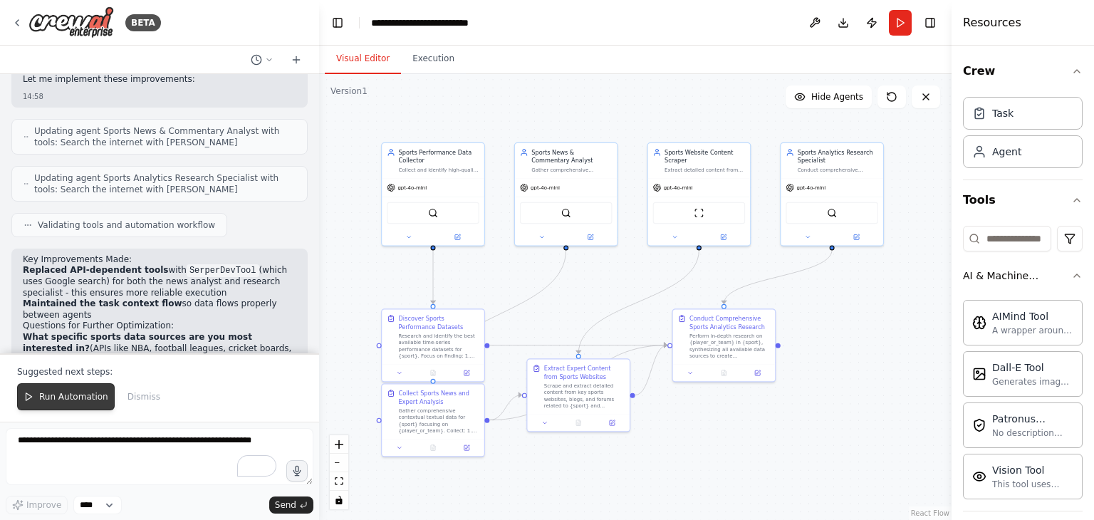
click at [34, 400] on button "Run Automation" at bounding box center [66, 396] width 98 height 27
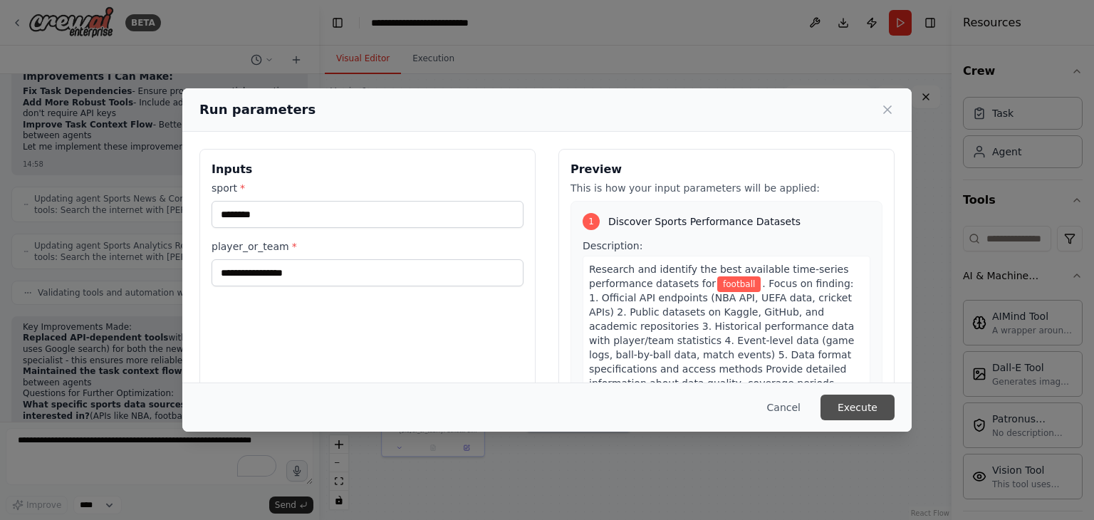
click at [843, 410] on button "Execute" at bounding box center [858, 408] width 74 height 26
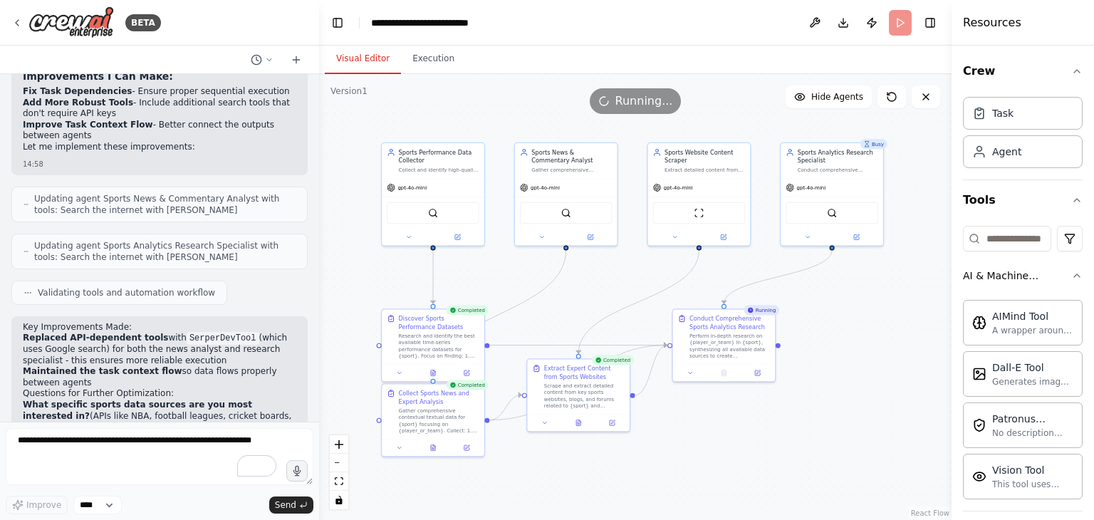
scroll to position [4643, 0]
